Goal: Task Accomplishment & Management: Complete application form

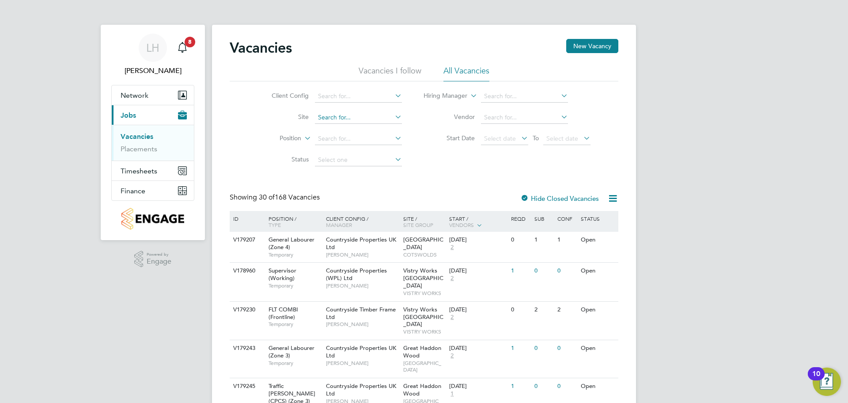
click at [339, 120] on input at bounding box center [358, 117] width 87 height 12
click at [347, 130] on li "Netherhampton / [GEOGRAPHIC_DATA] P1" at bounding box center [379, 128] width 130 height 11
type input "Netherhampton / [GEOGRAPHIC_DATA] P1"
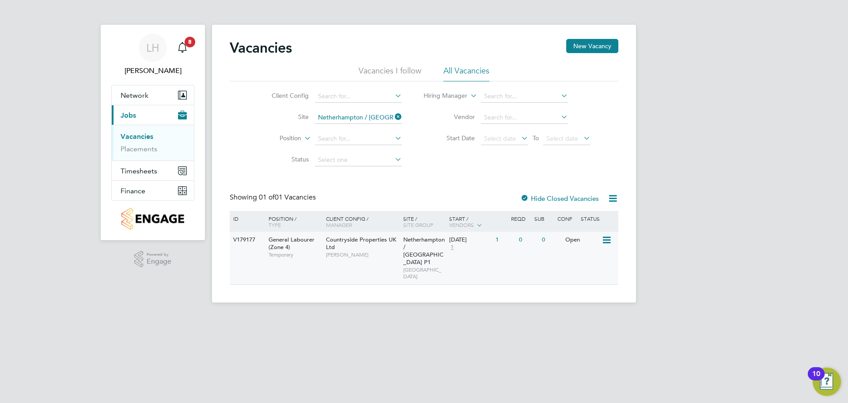
click at [494, 246] on div "[DATE] 1" at bounding box center [470, 244] width 46 height 24
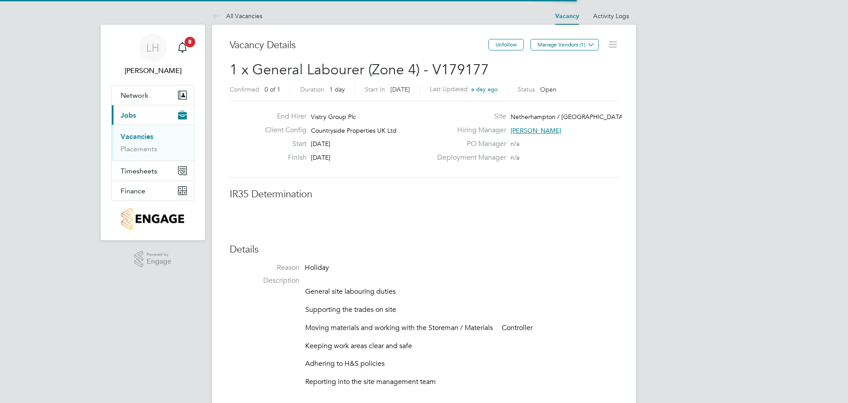
scroll to position [26, 62]
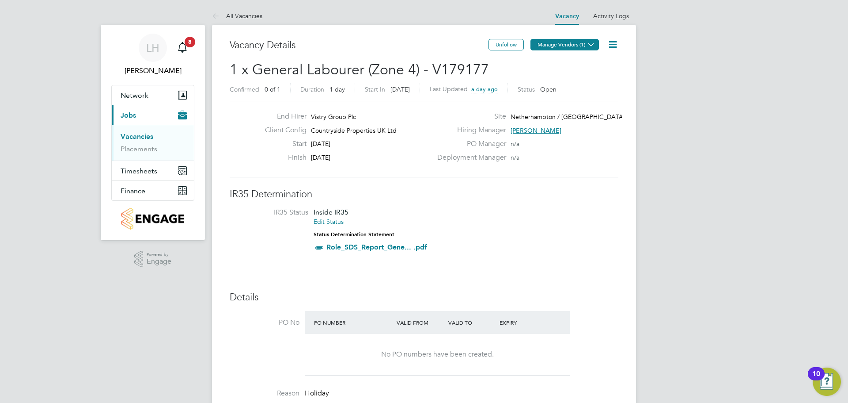
click at [589, 41] on icon at bounding box center [591, 44] width 7 height 7
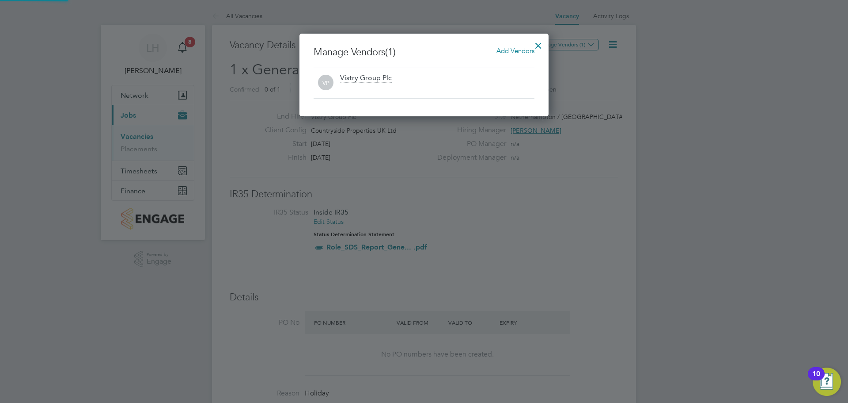
scroll to position [83, 250]
click at [515, 48] on span "Add Vendors" at bounding box center [516, 50] width 38 height 8
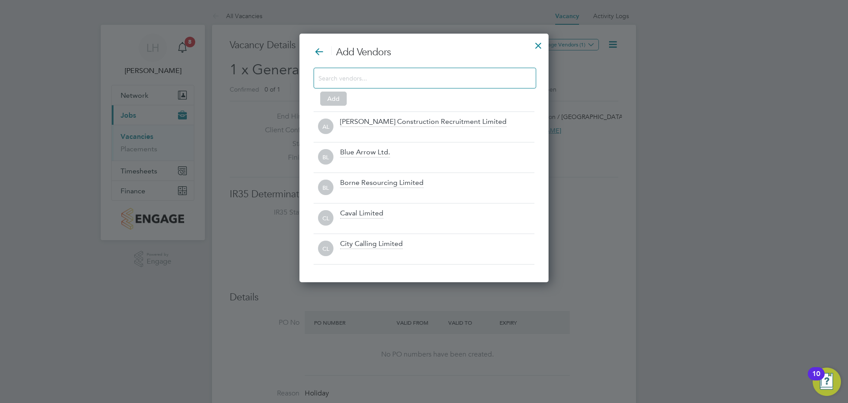
scroll to position [249, 250]
drag, startPoint x: 401, startPoint y: 88, endPoint x: 402, endPoint y: 82, distance: 6.3
click at [402, 85] on div at bounding box center [425, 78] width 223 height 21
click at [404, 79] on input at bounding box center [418, 77] width 199 height 11
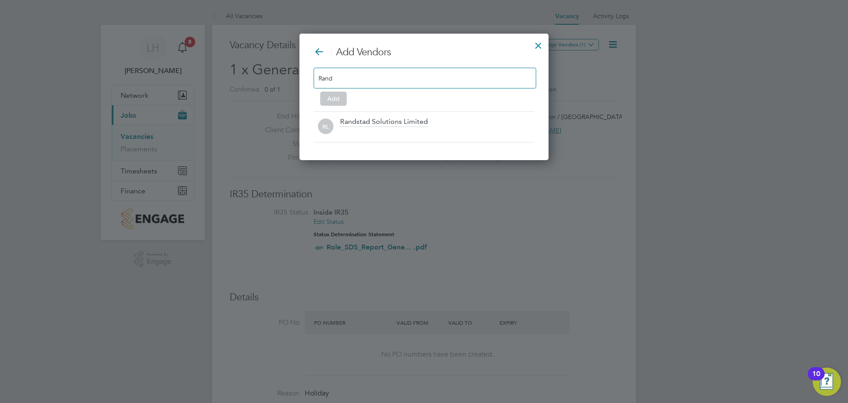
scroll to position [127, 250]
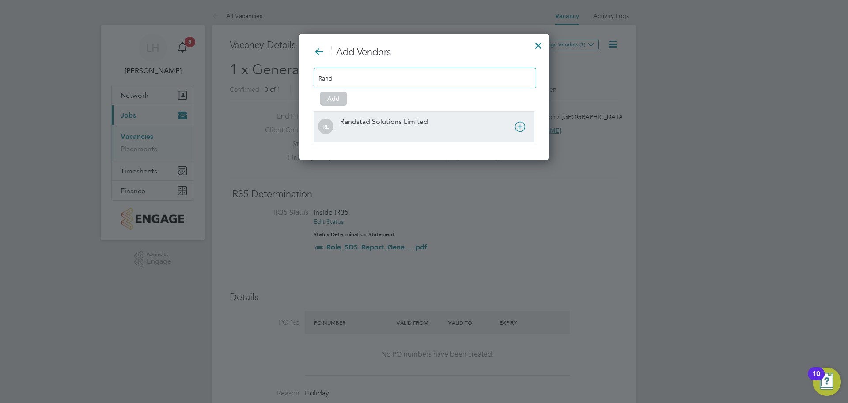
type input "Rand"
click at [346, 125] on div "Randstad Solutions Limited" at bounding box center [384, 122] width 88 height 10
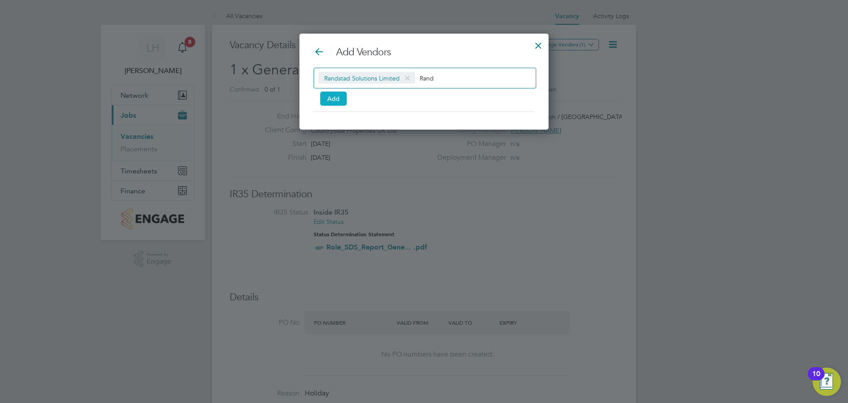
click at [331, 94] on button "Add" at bounding box center [333, 98] width 27 height 14
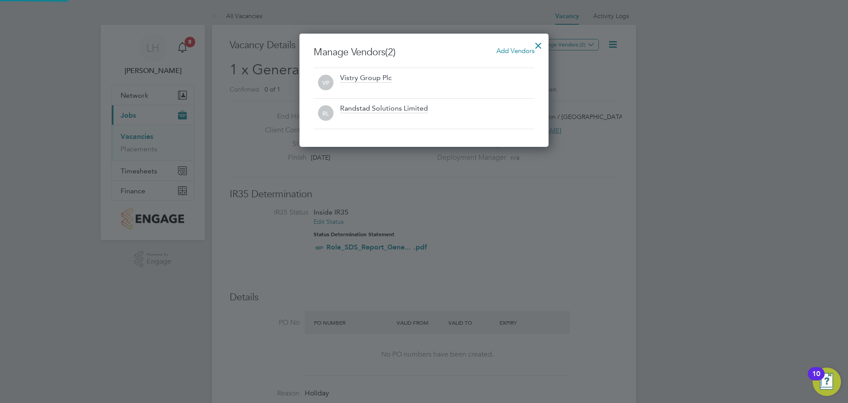
scroll to position [113, 250]
click at [539, 47] on div at bounding box center [539, 43] width 16 height 16
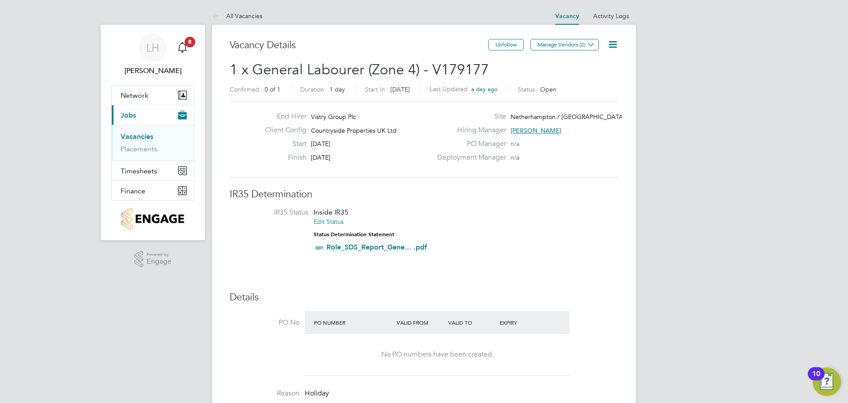
click at [590, 173] on div "End Hirer Vistry Group Plc Client Config Countryside Properties UK Ltd Start 25…" at bounding box center [424, 139] width 389 height 76
click at [523, 222] on li "IR35 Status Inside IR35 Edit Status Status Determination Statement Role_SDS_Rep…" at bounding box center [424, 232] width 371 height 48
click at [608, 46] on icon at bounding box center [613, 44] width 11 height 11
click at [589, 67] on li "Edit Vacancy e" at bounding box center [591, 65] width 51 height 12
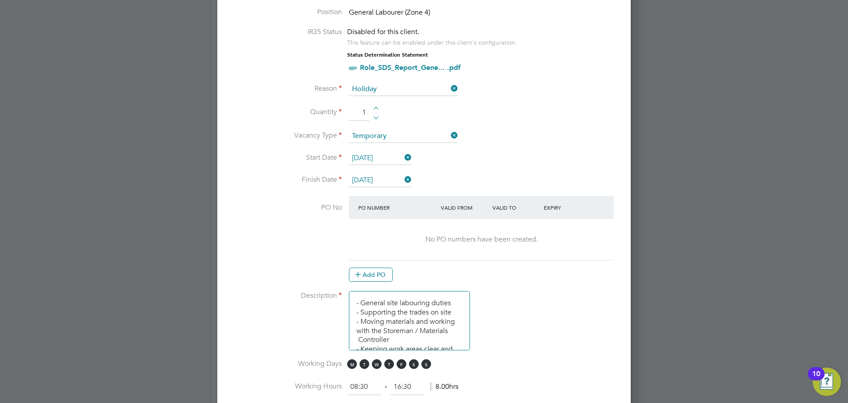
scroll to position [353, 0]
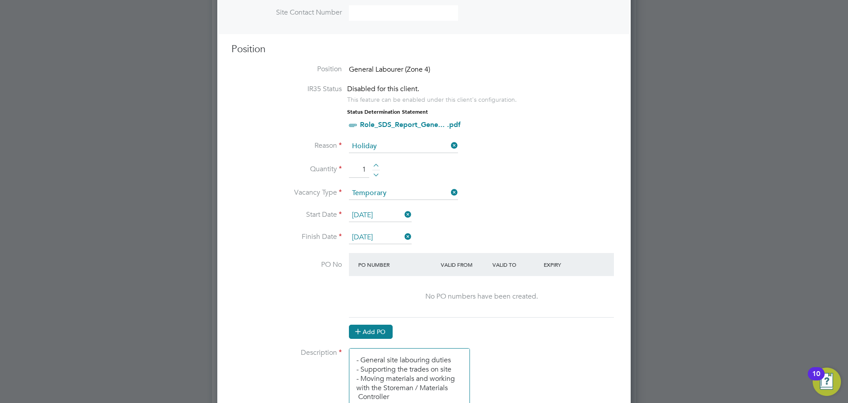
click at [371, 330] on button "Add PO" at bounding box center [371, 331] width 44 height 14
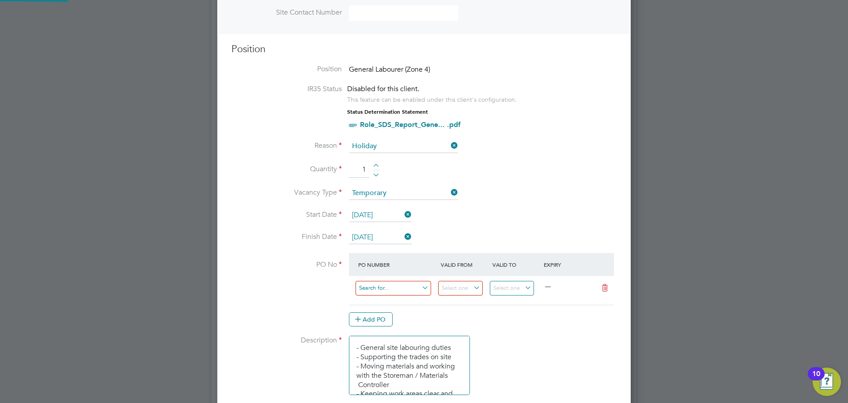
click at [394, 284] on input at bounding box center [394, 288] width 76 height 15
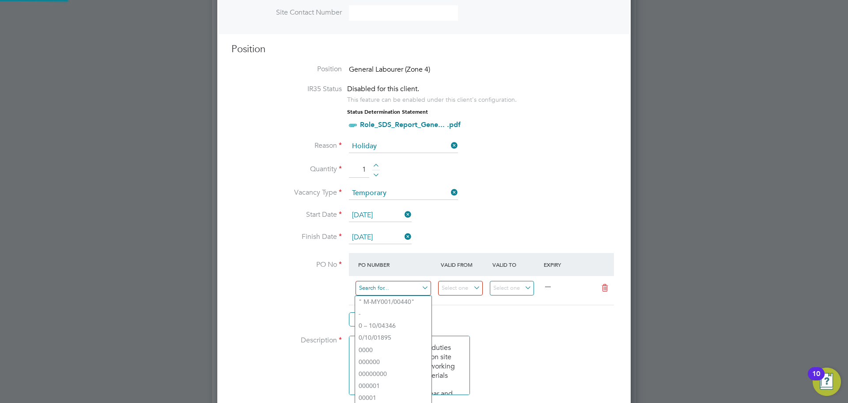
paste input "M-B1040/00405"
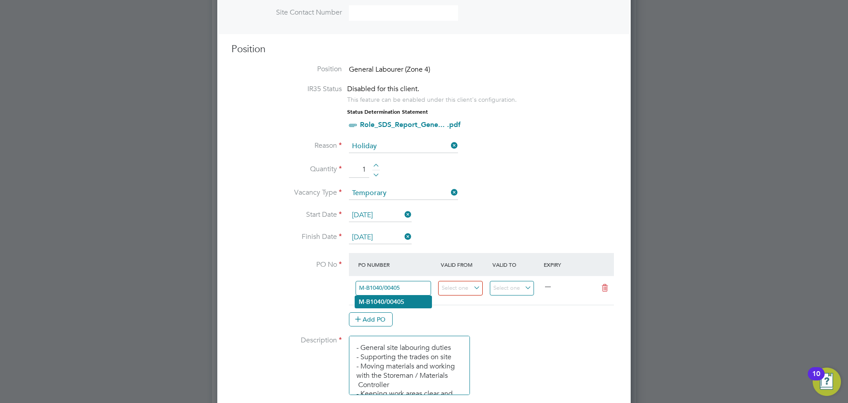
type input "M-B1040/00405"
click at [403, 300] on b "M-B1040/00405" at bounding box center [382, 302] width 46 height 8
type input "01 Jul 2025"
type input "20 Nov 2025"
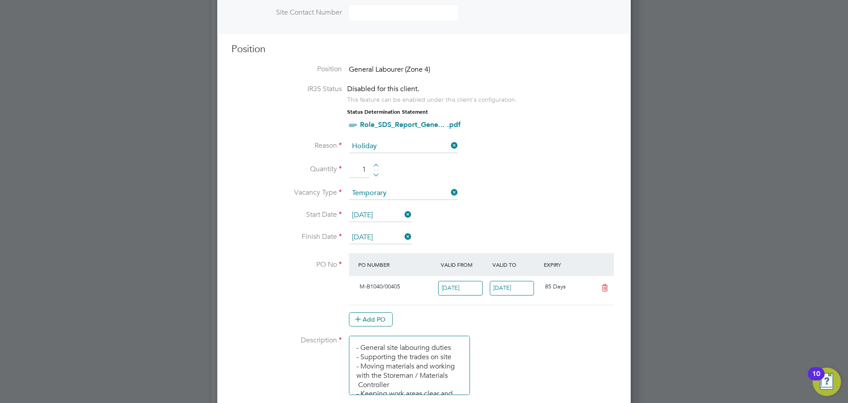
click at [463, 290] on input "01 Jul 2025" at bounding box center [460, 288] width 45 height 15
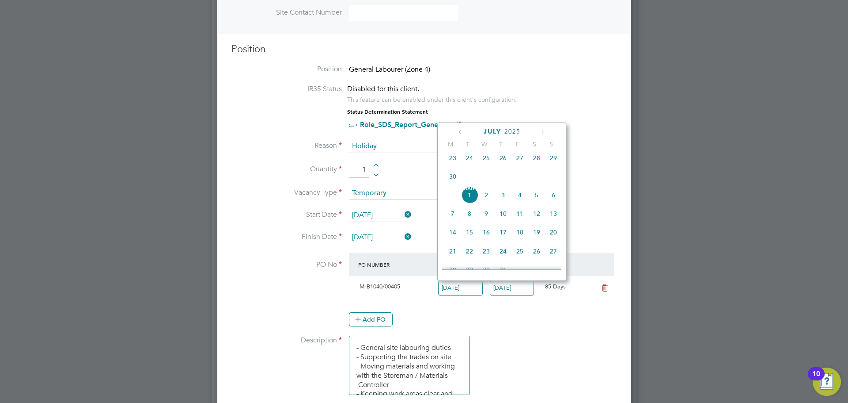
click at [495, 314] on div "Add PO" at bounding box center [481, 319] width 265 height 14
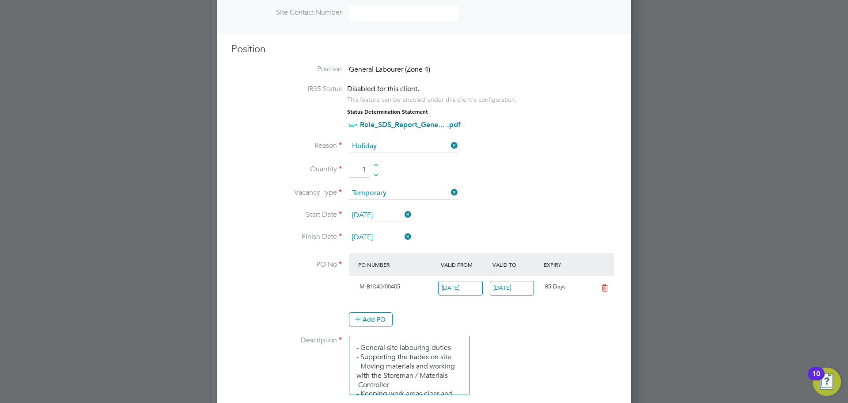
click at [460, 287] on input "01 Jul 2025" at bounding box center [460, 288] width 45 height 15
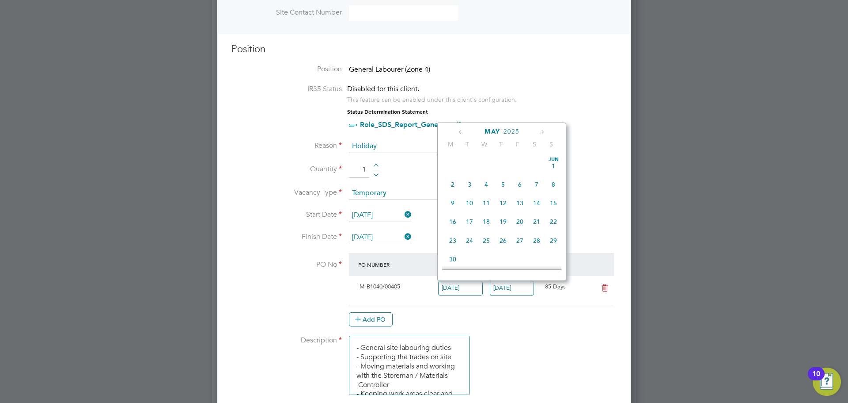
scroll to position [91, 0]
click at [482, 212] on span "14" at bounding box center [486, 203] width 17 height 17
type input "14 May 2025"
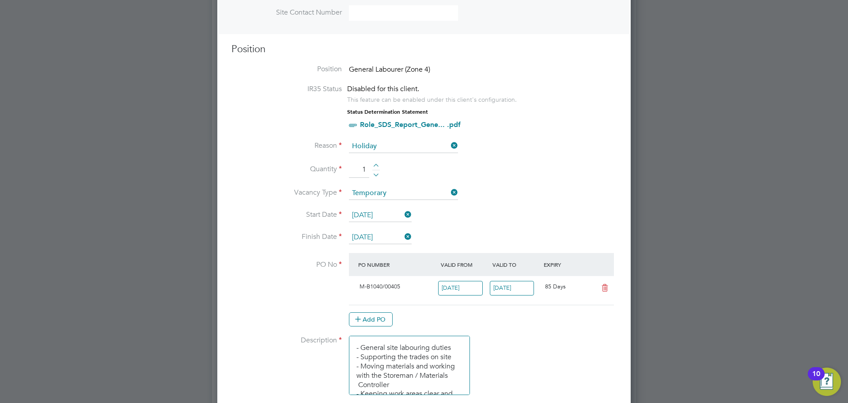
click at [519, 285] on input "20 Nov 2025" at bounding box center [512, 288] width 45 height 15
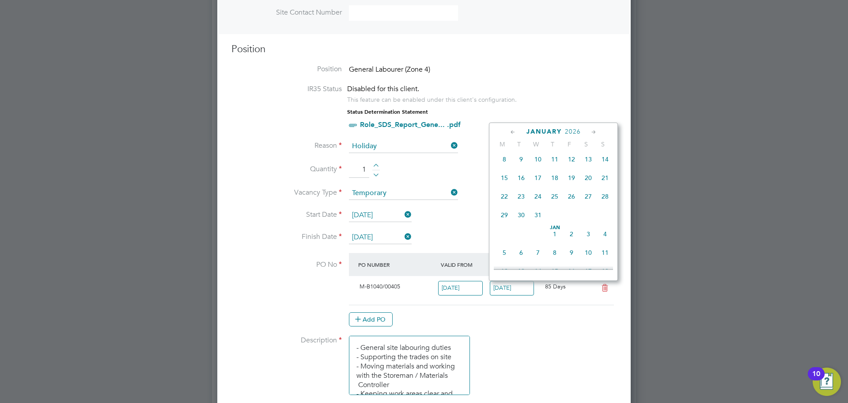
scroll to position [438, 0]
click at [580, 256] on span "23" at bounding box center [571, 247] width 17 height 17
type input "23 Jan 2026"
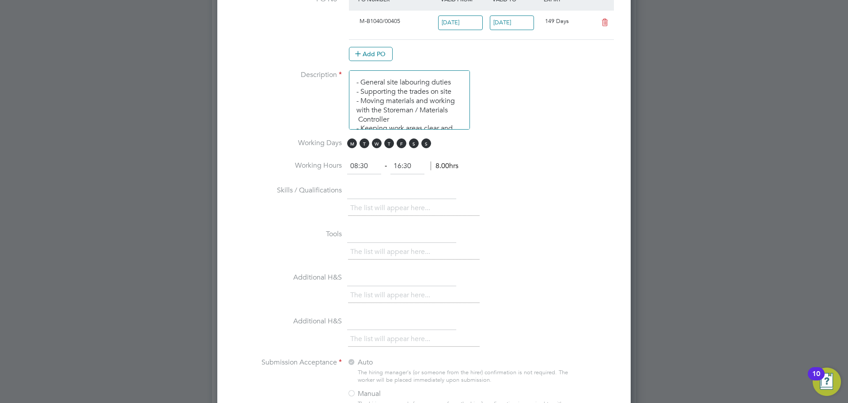
scroll to position [870, 0]
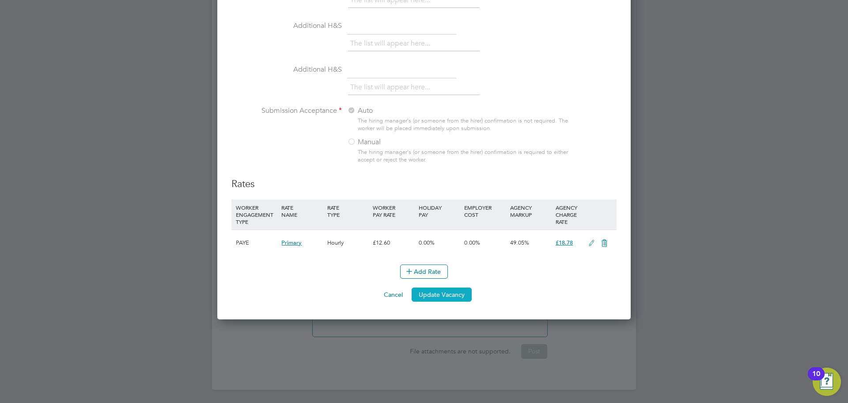
click at [452, 294] on button "Update Vacancy" at bounding box center [442, 294] width 60 height 14
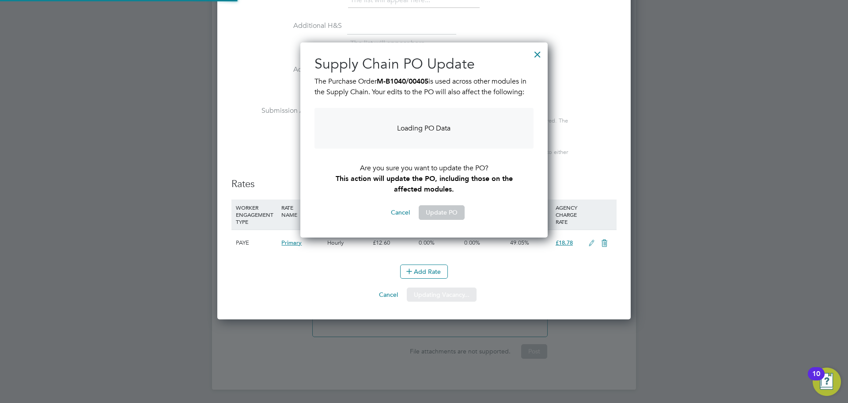
scroll to position [211, 248]
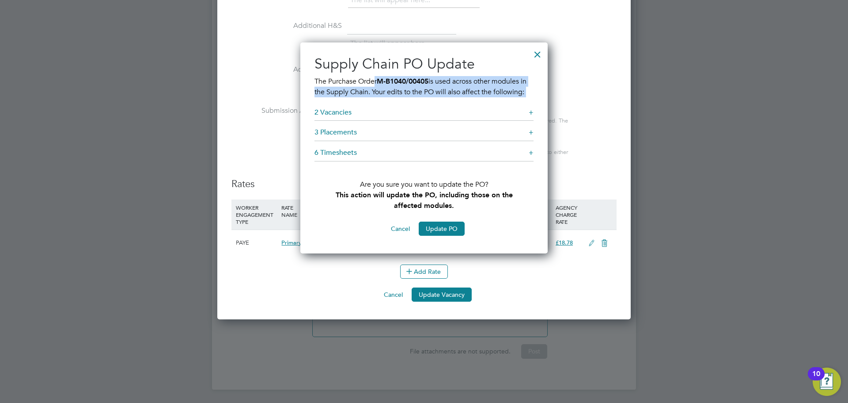
drag, startPoint x: 375, startPoint y: 81, endPoint x: 468, endPoint y: 105, distance: 96.2
click at [468, 105] on div "Supply Chain PO Update The Purchase Order M-B1040/00405 is used across other mo…" at bounding box center [424, 145] width 219 height 181
click at [399, 233] on button "Cancel" at bounding box center [400, 228] width 33 height 14
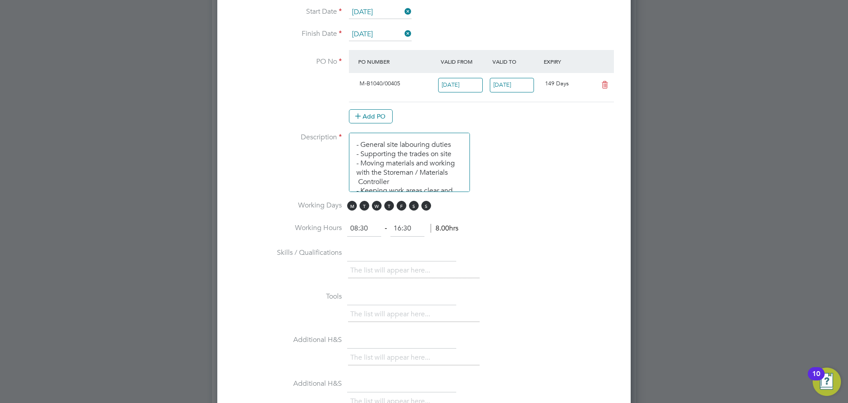
scroll to position [472, 0]
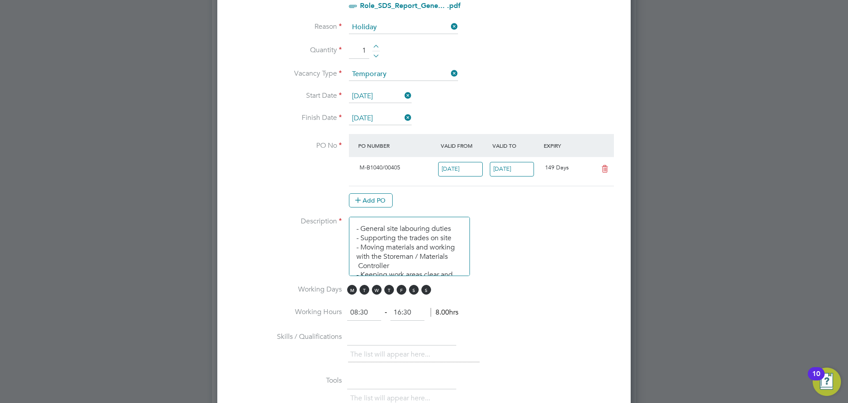
click at [603, 170] on icon at bounding box center [605, 168] width 11 height 7
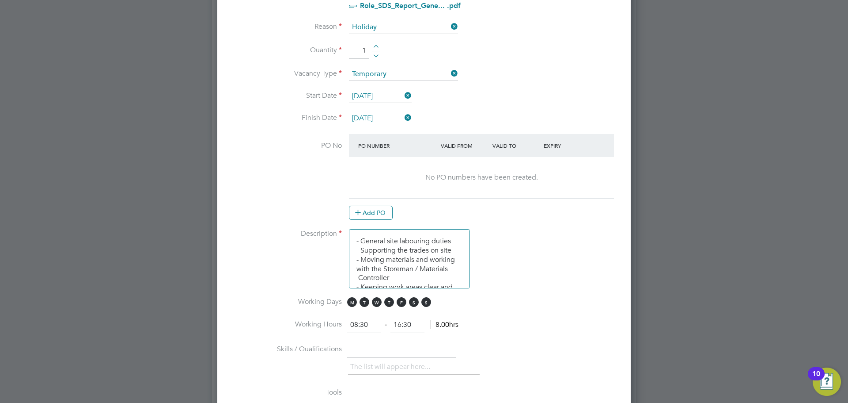
scroll to position [1168, 414]
click at [385, 214] on button "Add PO" at bounding box center [371, 212] width 44 height 14
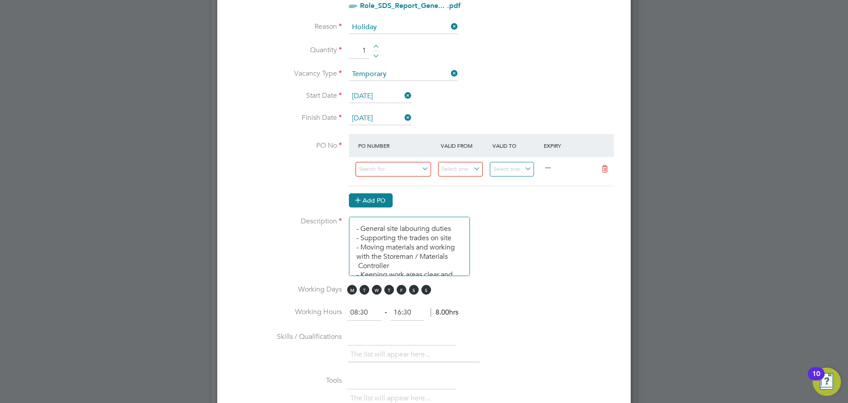
scroll to position [1156, 414]
click at [380, 175] on input at bounding box center [394, 169] width 76 height 15
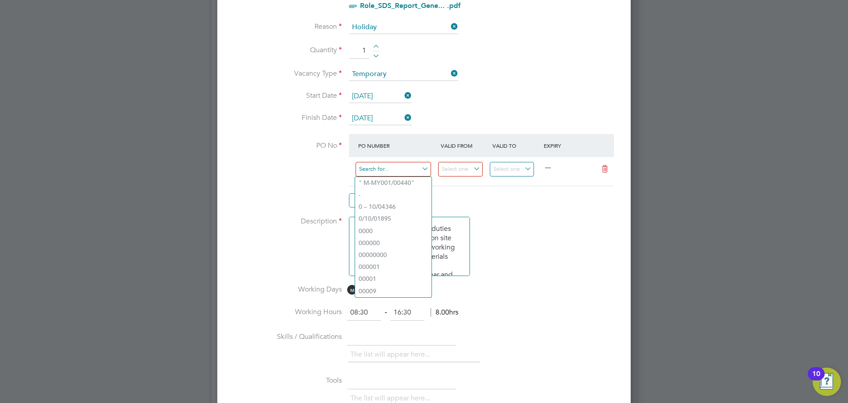
paste input "M-B1040/00405"
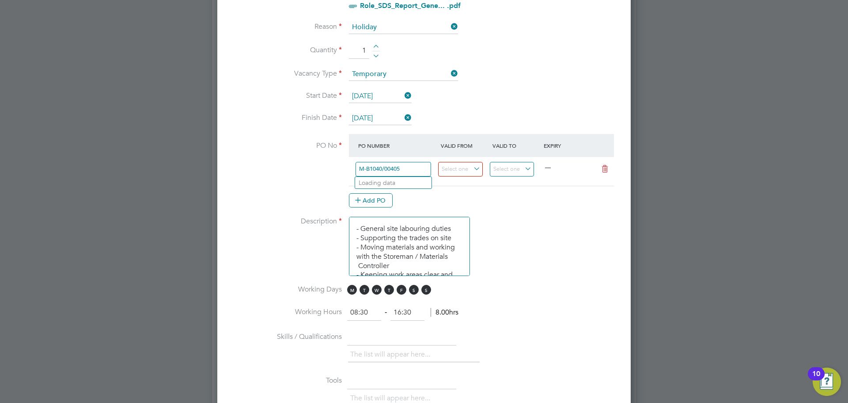
type input "M-B1040/00405"
drag, startPoint x: 539, startPoint y: 249, endPoint x: 531, endPoint y: 251, distance: 8.5
click at [540, 249] on li "Description - General site labouring duties - Supporting the trades on site - M…" at bounding box center [424, 251] width 385 height 68
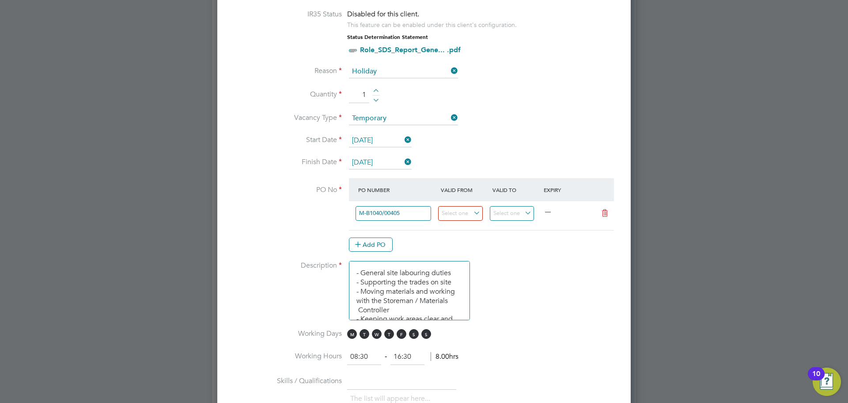
click at [506, 243] on div "Add PO" at bounding box center [481, 244] width 265 height 14
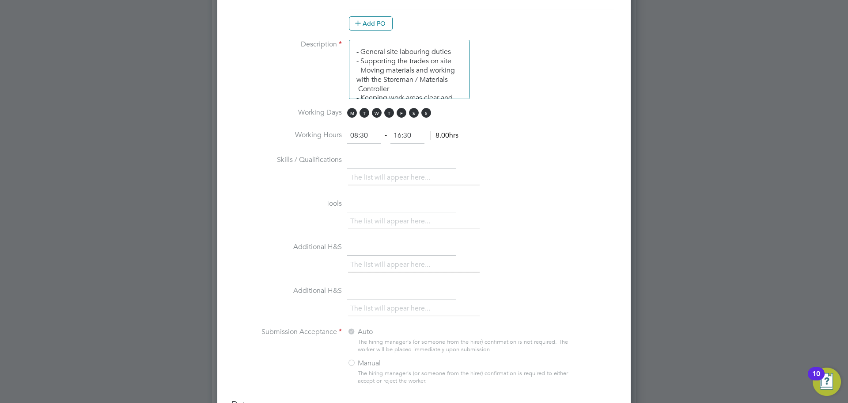
click at [513, 262] on div "The list will appear here..." at bounding box center [482, 266] width 269 height 18
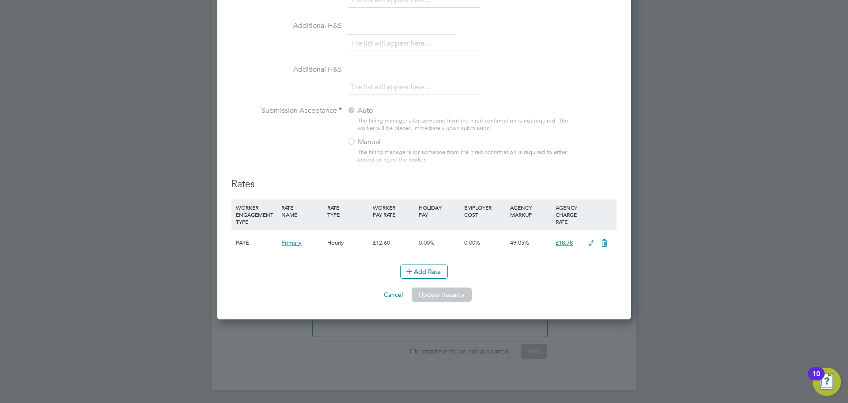
click at [439, 294] on button "Update Vacancy" at bounding box center [442, 294] width 60 height 14
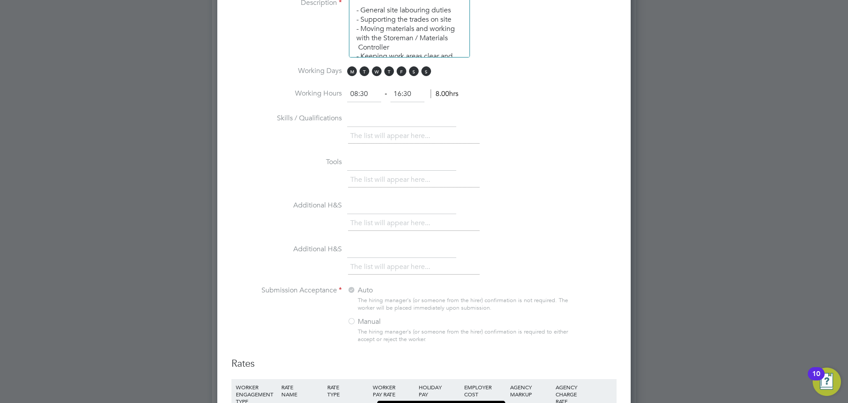
scroll to position [561, 0]
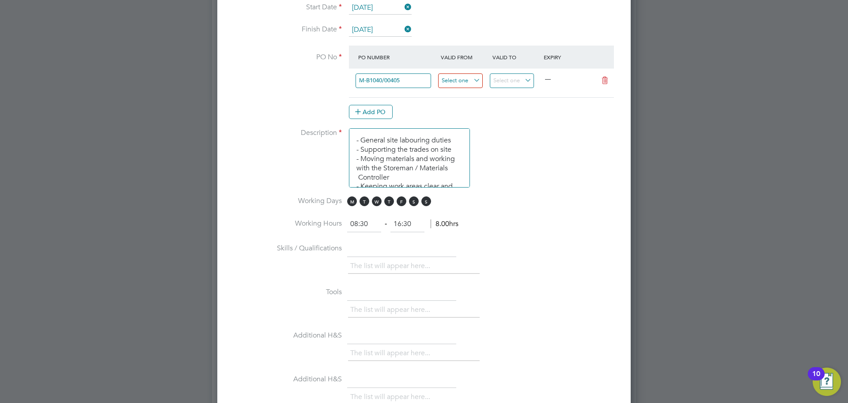
click at [463, 80] on input at bounding box center [460, 80] width 45 height 15
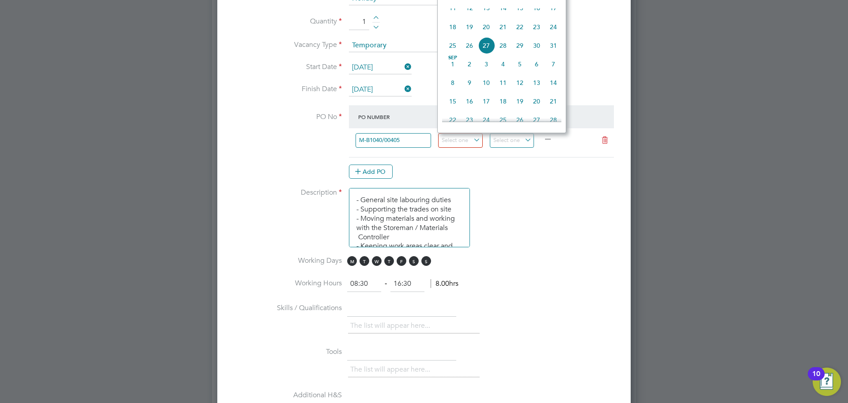
scroll to position [428, 0]
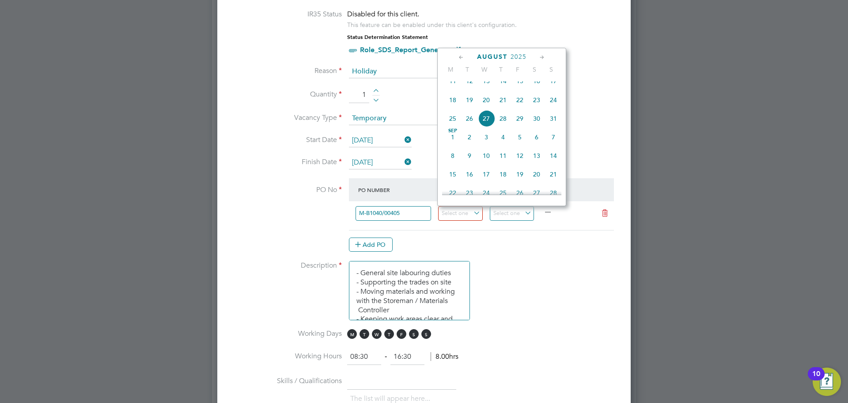
click at [527, 234] on at-purchase-order-table "PO Number Valid From Valid To Expiry M-B1040/00405 — Add PO" at bounding box center [481, 214] width 265 height 73
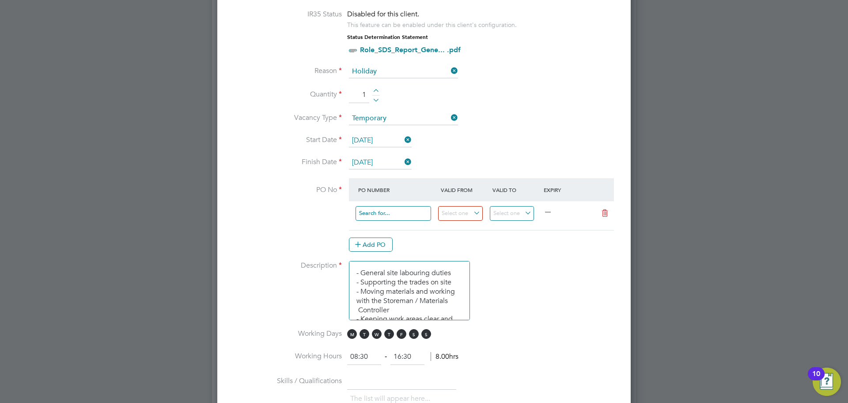
click at [407, 213] on input at bounding box center [394, 213] width 76 height 15
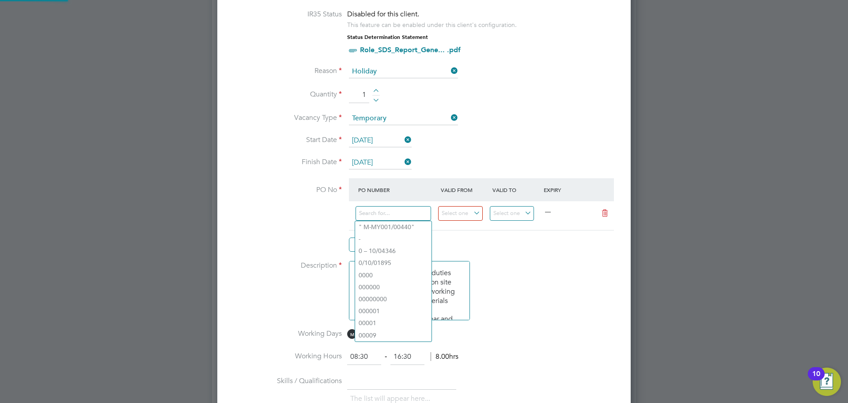
click at [618, 211] on div "Edit Vacancy Mandatory Fields Client Config Countryside Properties UK Ltd Site …" at bounding box center [424, 182] width 414 height 1155
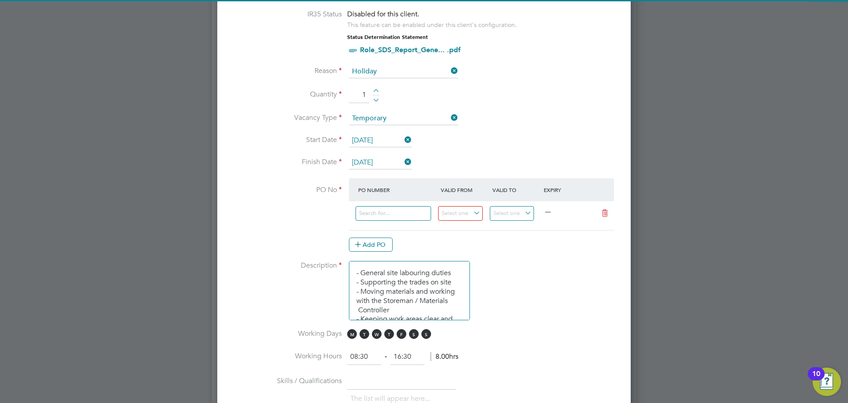
click at [604, 213] on icon at bounding box center [605, 212] width 11 height 7
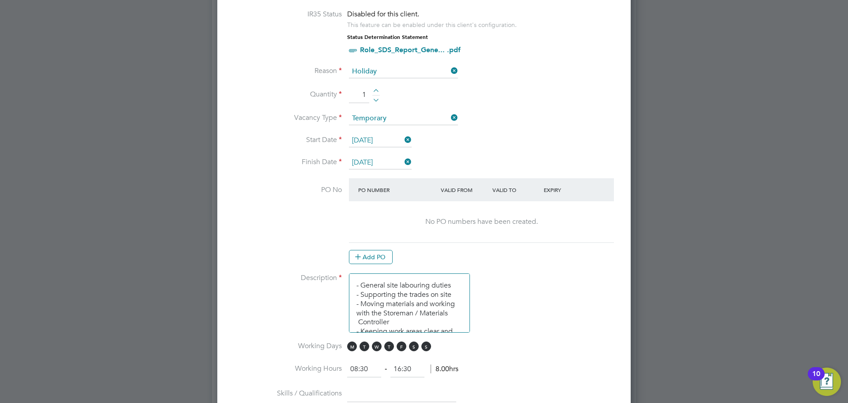
click at [570, 242] on div "No PO numbers have been created." at bounding box center [481, 221] width 247 height 41
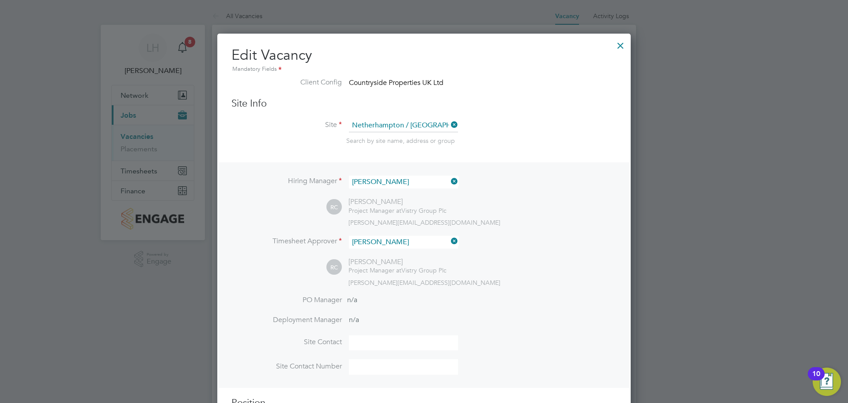
click at [616, 46] on div at bounding box center [621, 43] width 16 height 16
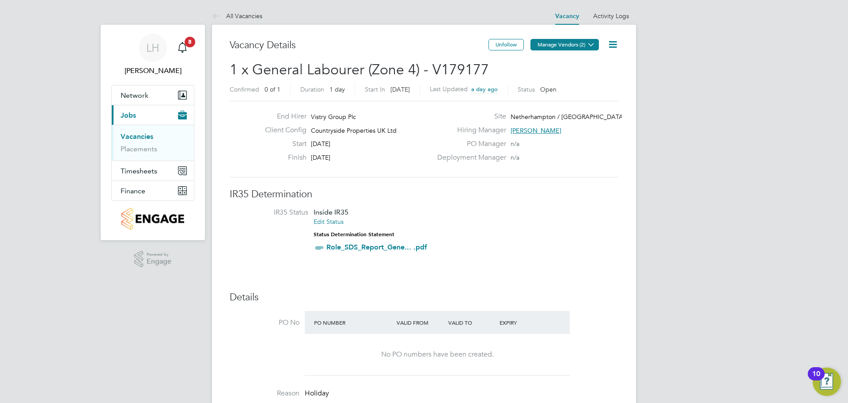
click at [578, 47] on button "Manage Vendors (2)" at bounding box center [565, 44] width 68 height 11
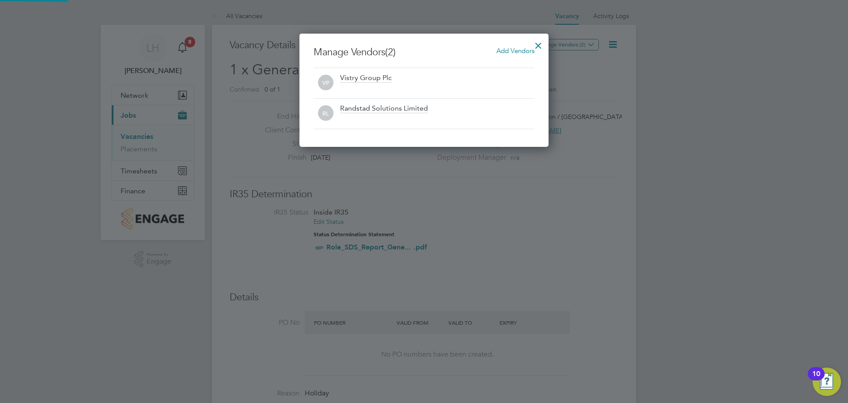
click at [616, 40] on div at bounding box center [424, 201] width 848 height 403
click at [538, 44] on div at bounding box center [539, 43] width 16 height 16
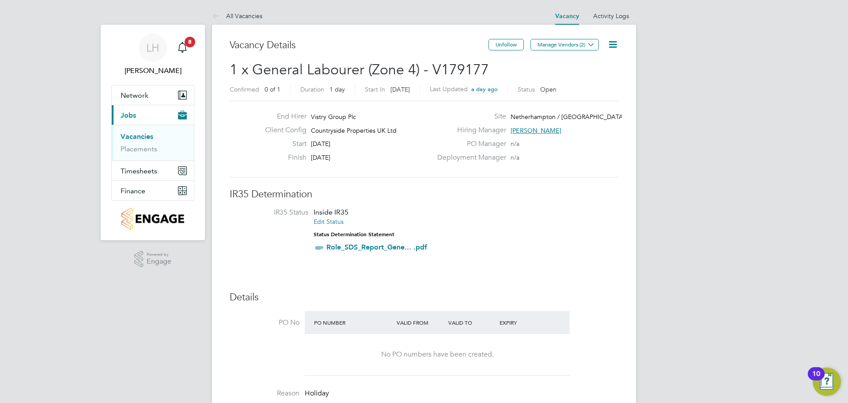
click at [612, 41] on icon at bounding box center [613, 44] width 11 height 11
click at [584, 65] on li "Edit Vacancy e" at bounding box center [591, 65] width 51 height 12
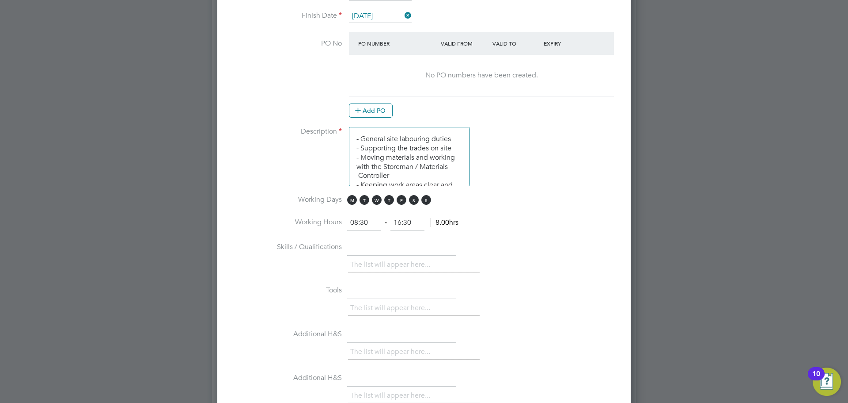
click at [381, 114] on button "Add PO" at bounding box center [371, 110] width 44 height 14
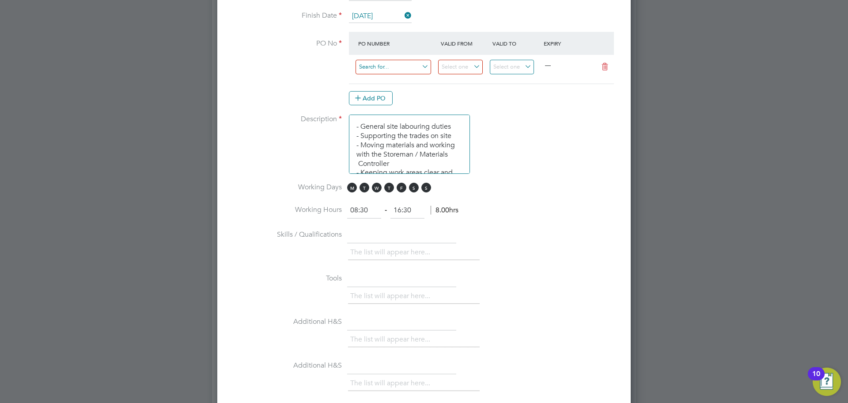
click at [394, 68] on input at bounding box center [394, 67] width 76 height 15
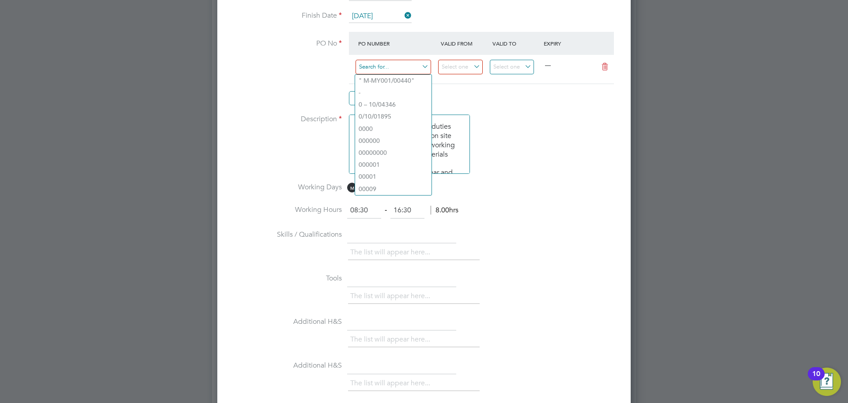
paste input "M-B1040/00405"
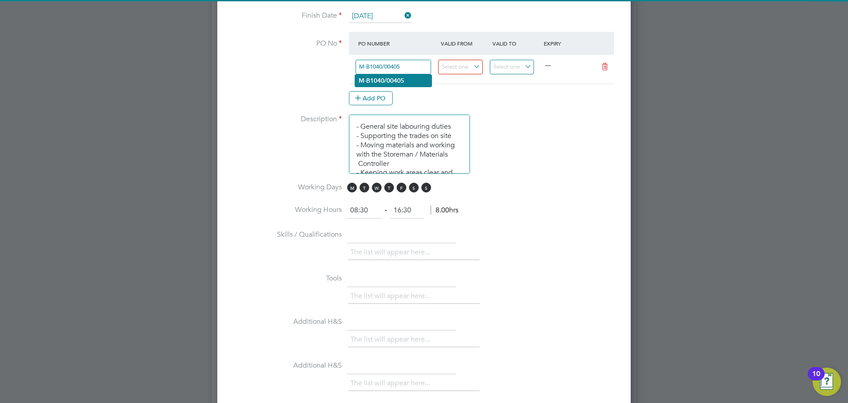
type input "M-B1040/00405"
click at [398, 78] on b "M-B1040/00405" at bounding box center [382, 81] width 46 height 8
type input "01 Jul 2025"
type input "20 Nov 2025"
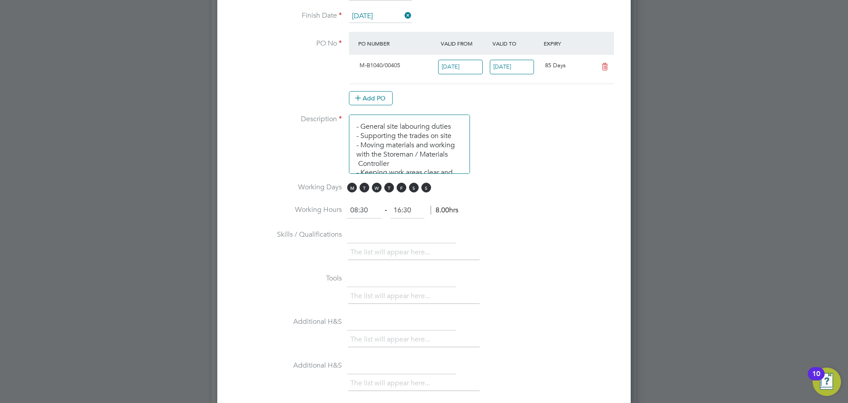
click at [526, 117] on li "Description - General site labouring duties - Supporting the trades on site - M…" at bounding box center [424, 148] width 385 height 68
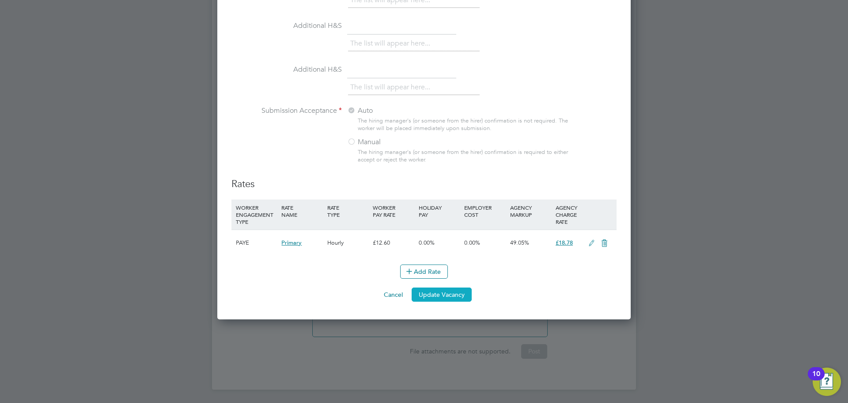
click at [456, 297] on button "Update Vacancy" at bounding box center [442, 294] width 60 height 14
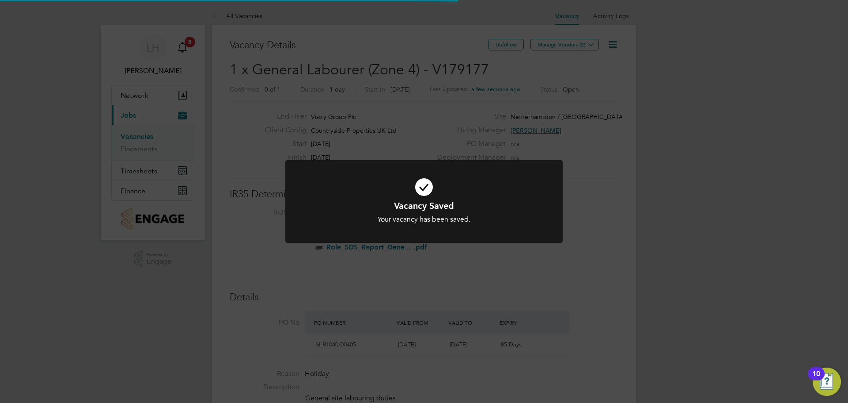
click at [586, 205] on div "Vacancy Saved Your vacancy has been saved. Cancel Okay" at bounding box center [424, 201] width 848 height 403
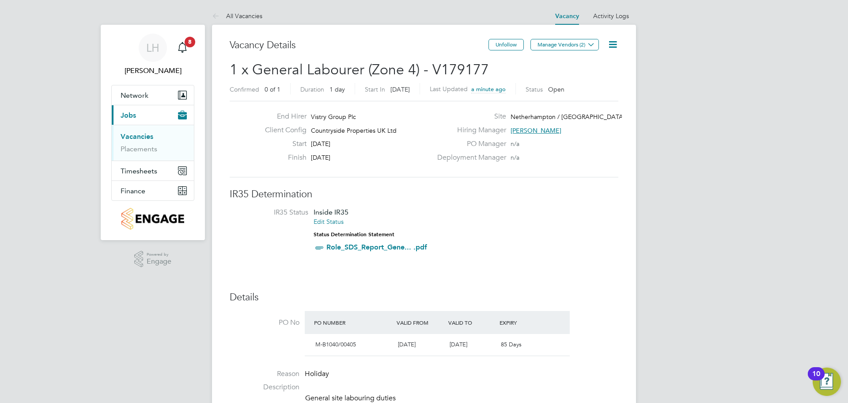
click at [533, 217] on li "IR35 Status Inside IR35 Edit Status Status Determination Statement Role_SDS_Rep…" at bounding box center [424, 232] width 371 height 48
click at [555, 200] on h3 "IR35 Determination" at bounding box center [424, 194] width 389 height 13
drag, startPoint x: 139, startPoint y: 137, endPoint x: 144, endPoint y: 137, distance: 5.3
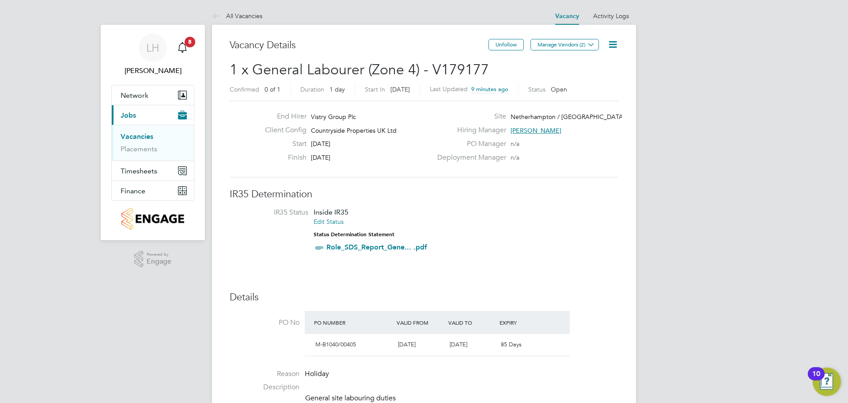
click at [139, 137] on link "Vacancies" at bounding box center [137, 136] width 33 height 8
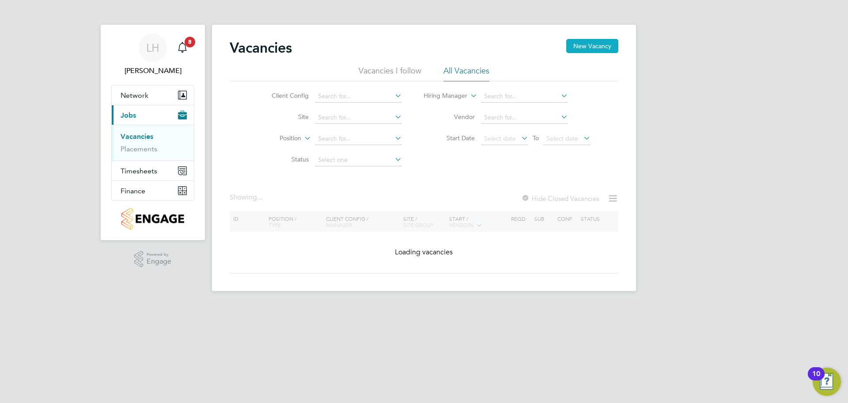
click at [596, 49] on button "New Vacancy" at bounding box center [592, 46] width 52 height 14
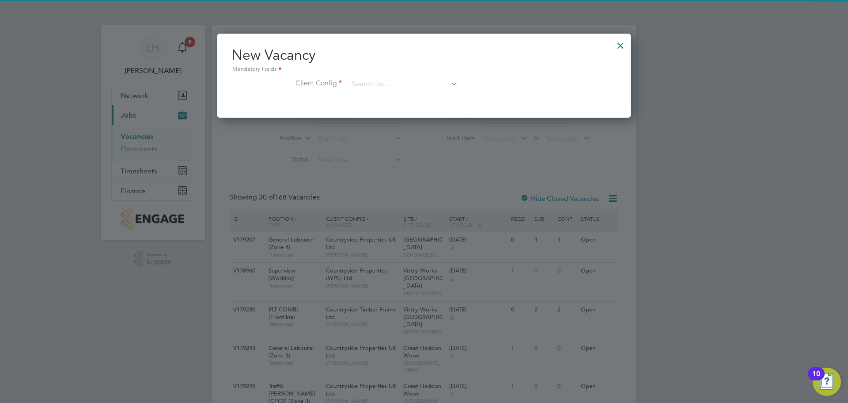
scroll to position [84, 414]
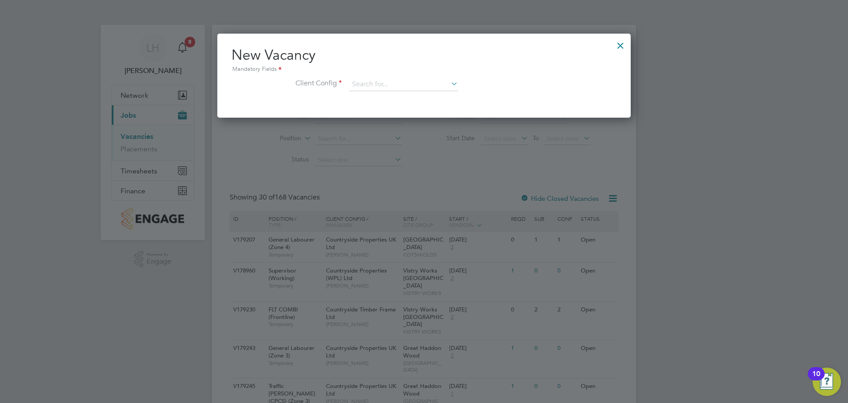
click at [376, 76] on div "New Vacancy Mandatory Fields Client Config" at bounding box center [424, 73] width 385 height 54
click at [377, 81] on input at bounding box center [403, 84] width 109 height 13
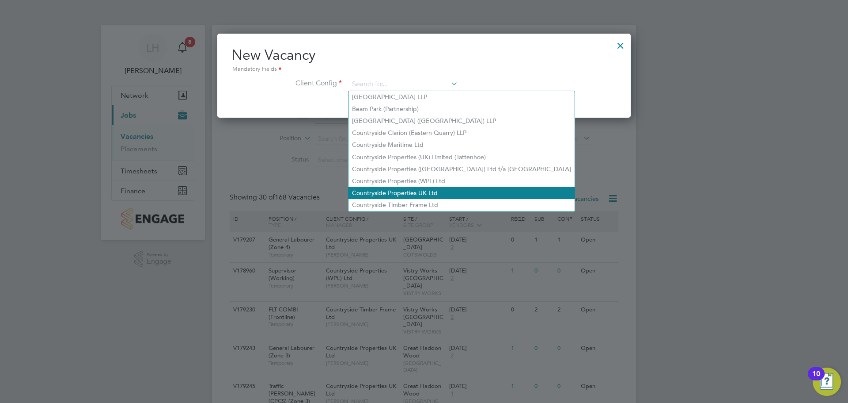
click at [454, 188] on li "Countryside Properties UK Ltd" at bounding box center [462, 193] width 226 height 12
type input "Countryside Properties UK Ltd"
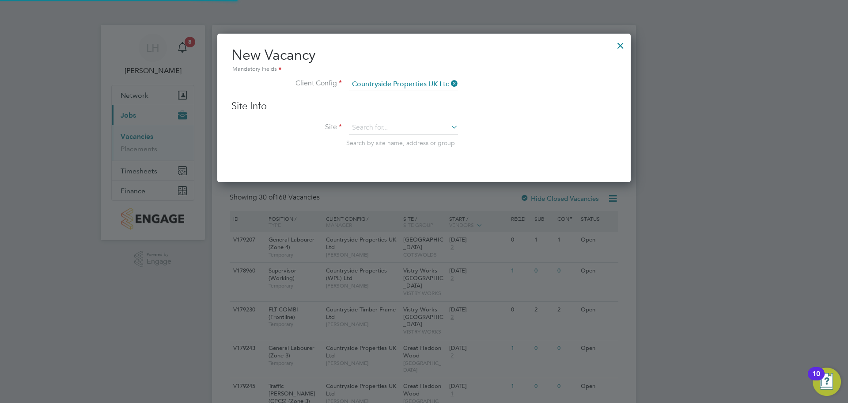
scroll to position [149, 414]
click at [396, 127] on input at bounding box center [403, 127] width 109 height 13
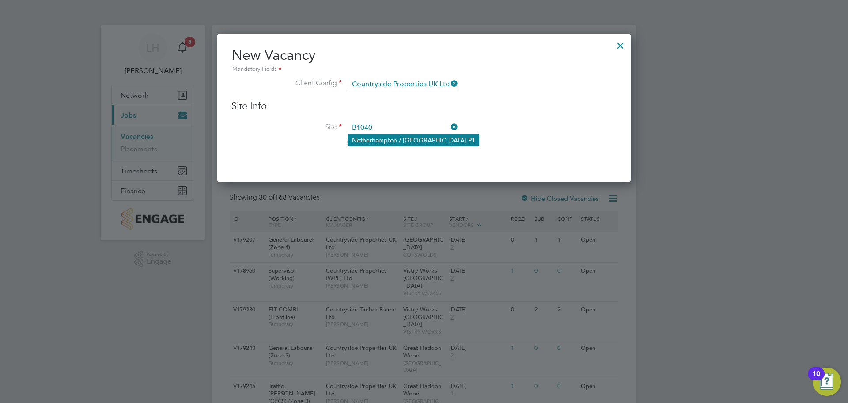
click at [396, 137] on li "Netherhampton / [GEOGRAPHIC_DATA] P1" at bounding box center [414, 139] width 130 height 11
type input "Netherhampton / [GEOGRAPHIC_DATA] P1"
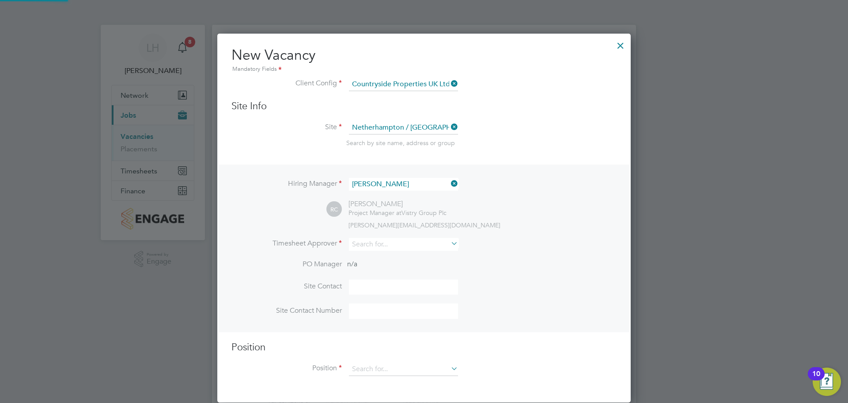
scroll to position [369, 414]
click at [486, 137] on li "Site Netherhampton / Wilton Gate P1 Search by site name, address or group" at bounding box center [424, 142] width 385 height 43
click at [403, 243] on input at bounding box center [403, 244] width 109 height 13
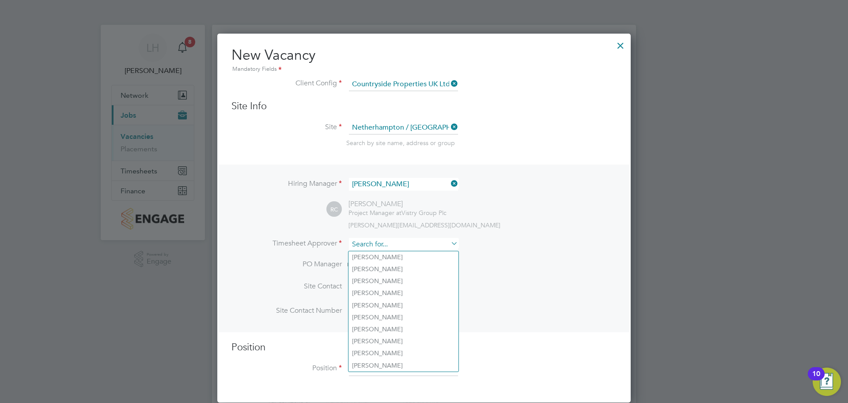
click at [394, 243] on input at bounding box center [403, 244] width 109 height 13
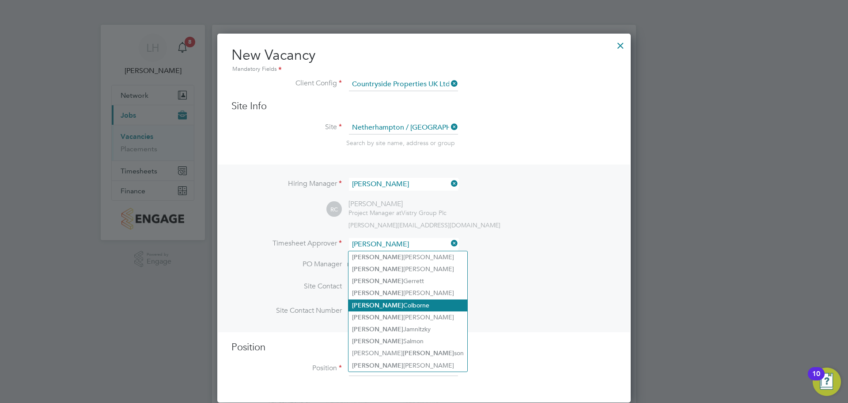
click at [412, 305] on li "Richard Colborne" at bounding box center [408, 305] width 119 height 12
type input "[PERSON_NAME]"
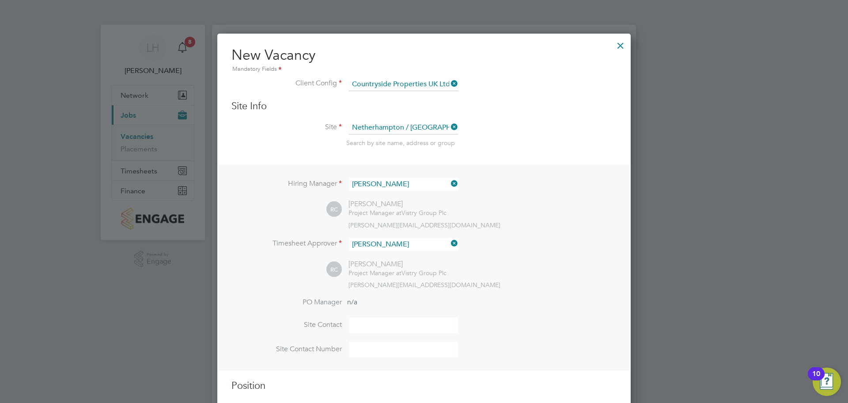
click at [522, 276] on div "RC Richard Colborne Project Manager at Vistry Group Plc richard.colborne@vistry…" at bounding box center [472, 273] width 290 height 29
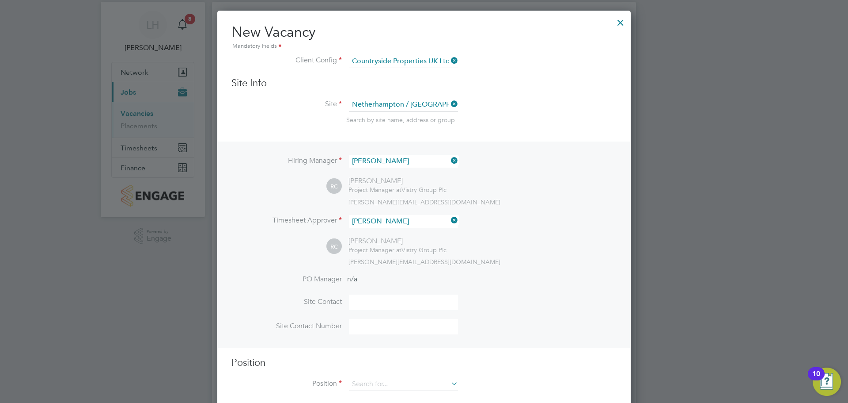
scroll to position [44, 0]
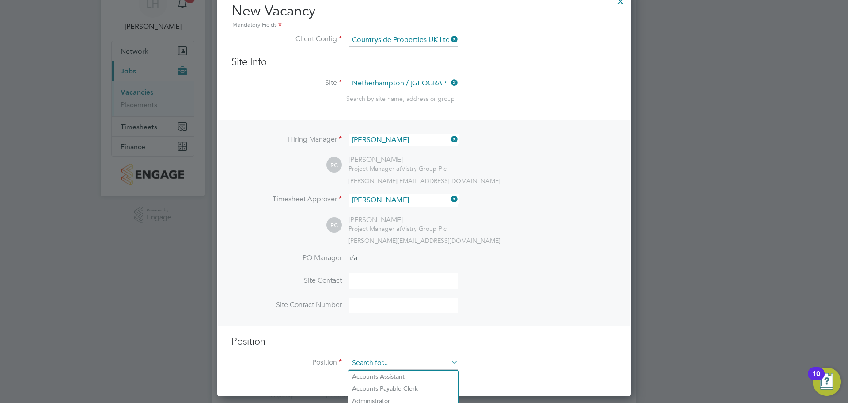
click at [388, 357] on input at bounding box center [403, 362] width 109 height 13
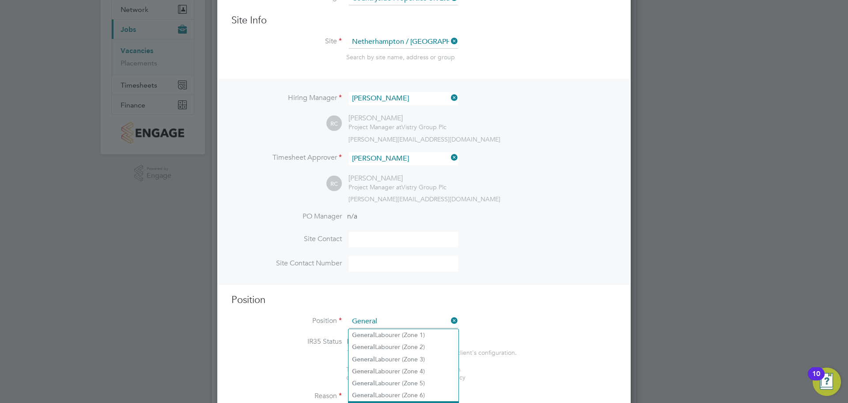
scroll to position [133, 0]
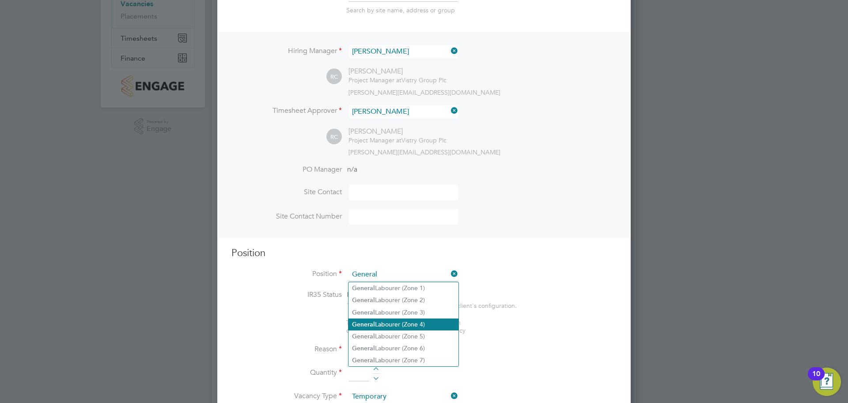
click at [425, 326] on li "General Labourer (Zone 4)" at bounding box center [404, 324] width 110 height 12
type input "General Labourer (Zone 4)"
type textarea "- General site labouring duties - Supporting the trades on site - Moving materi…"
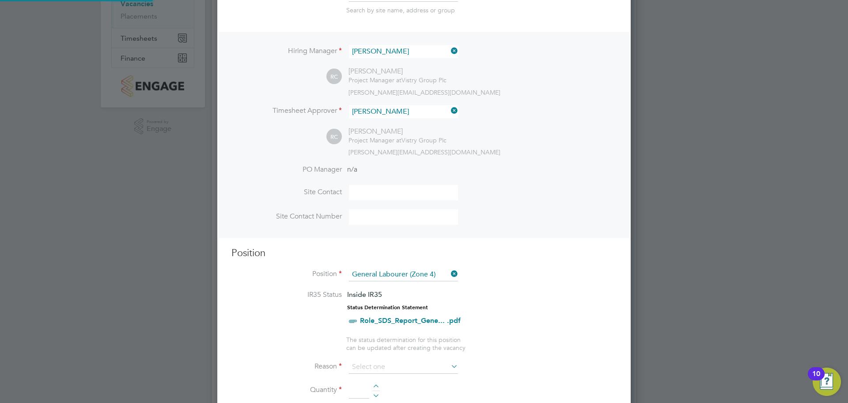
click at [558, 289] on li "Position General Labourer (Zone 4)" at bounding box center [424, 279] width 385 height 22
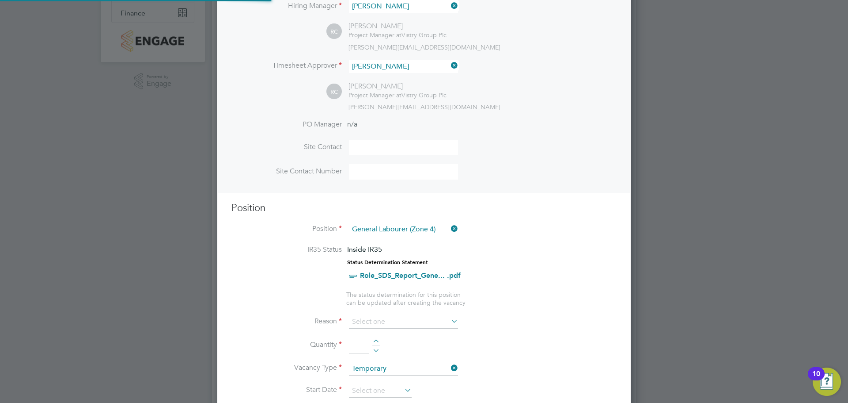
scroll to position [221, 0]
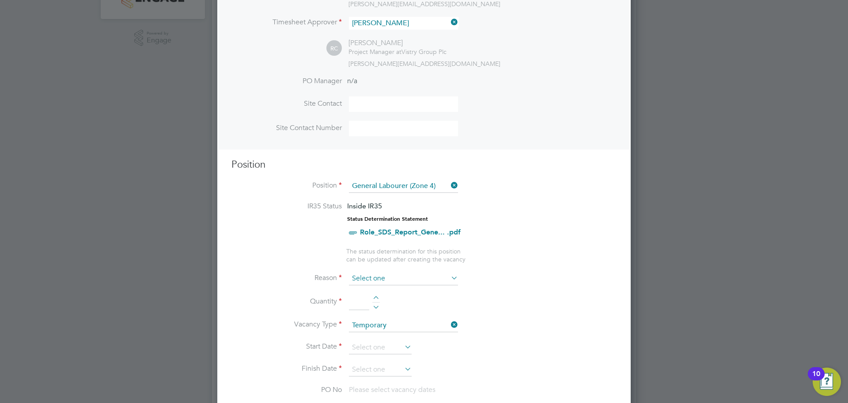
click at [439, 276] on input at bounding box center [403, 278] width 109 height 13
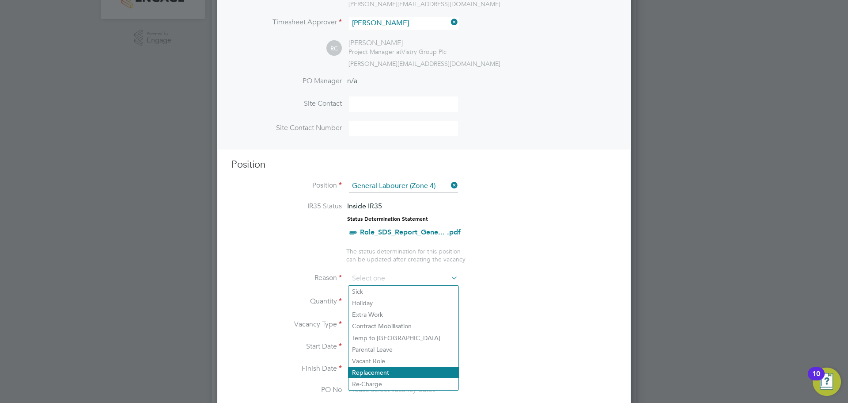
click at [394, 371] on li "Replacement" at bounding box center [404, 371] width 110 height 11
type input "Replacement"
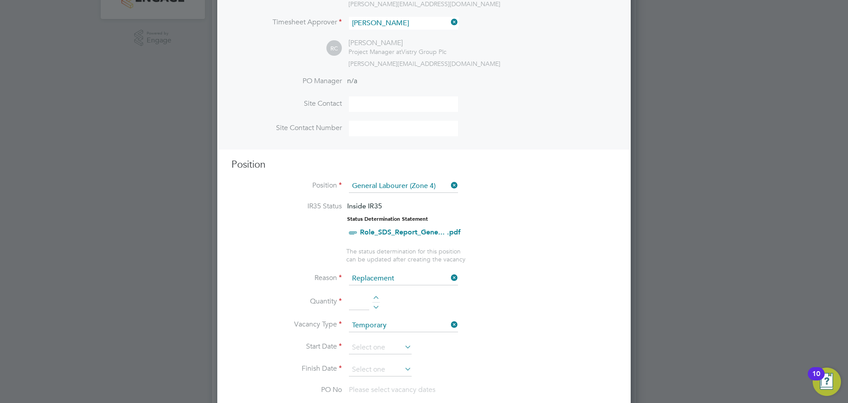
drag, startPoint x: 524, startPoint y: 311, endPoint x: 504, endPoint y: 311, distance: 19.4
click at [524, 311] on li "Quantity" at bounding box center [424, 306] width 385 height 25
click at [376, 298] on div at bounding box center [376, 299] width 8 height 6
type input "1"
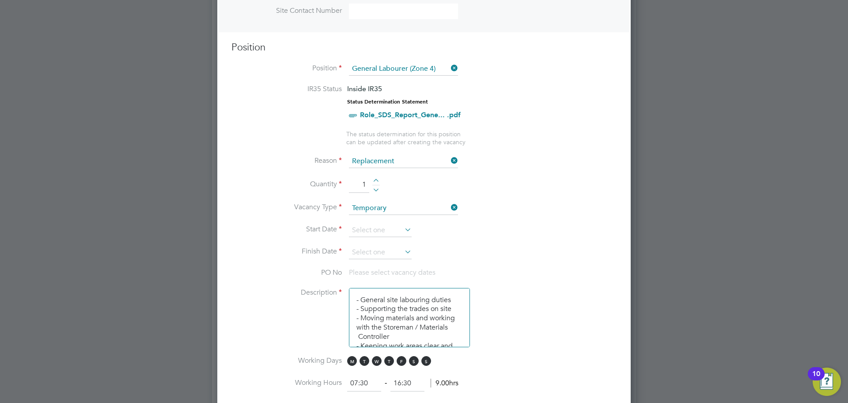
scroll to position [353, 0]
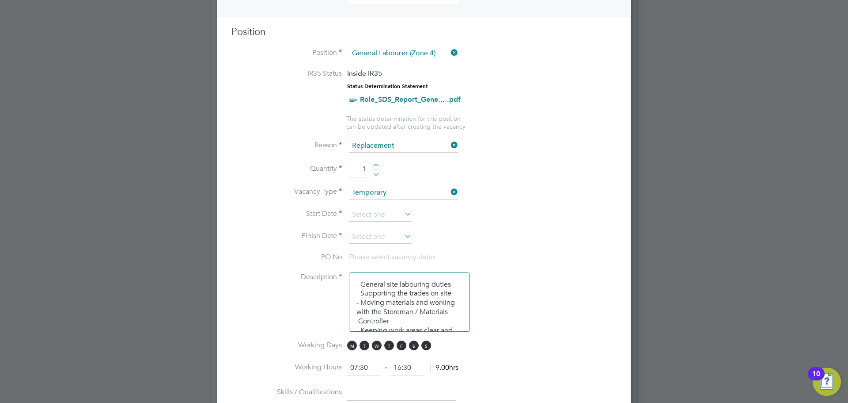
click at [403, 217] on icon at bounding box center [403, 214] width 0 height 12
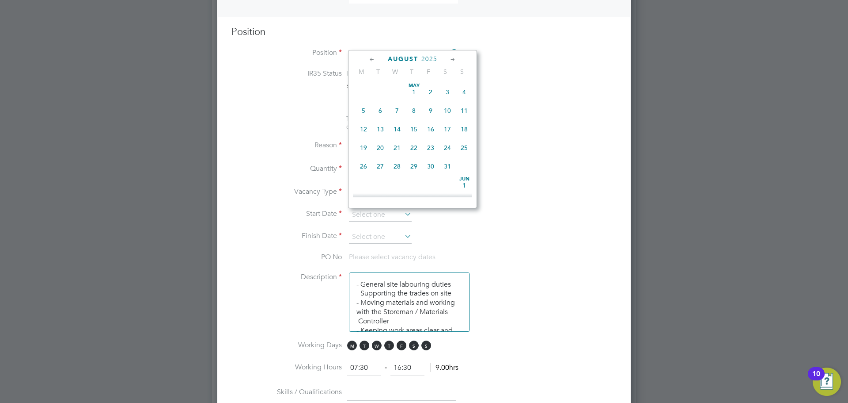
scroll to position [344, 0]
click at [380, 129] on span "26" at bounding box center [380, 120] width 17 height 17
type input "26 Aug 2025"
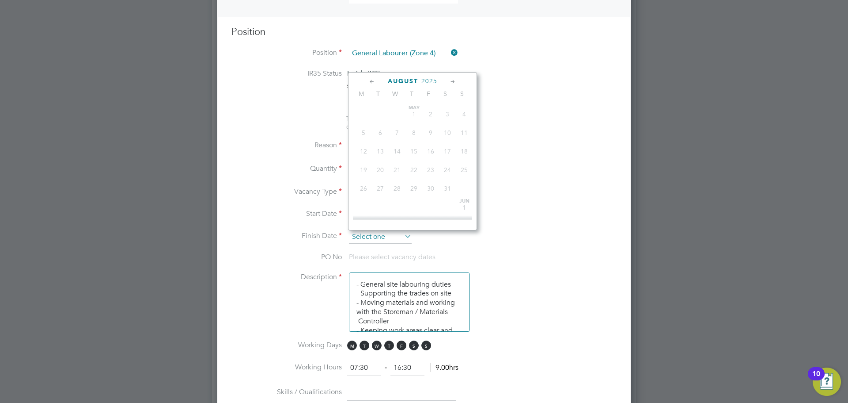
click at [398, 231] on input at bounding box center [380, 236] width 63 height 13
click at [432, 151] on span "29" at bounding box center [430, 142] width 17 height 17
type input "29 Aug 2025"
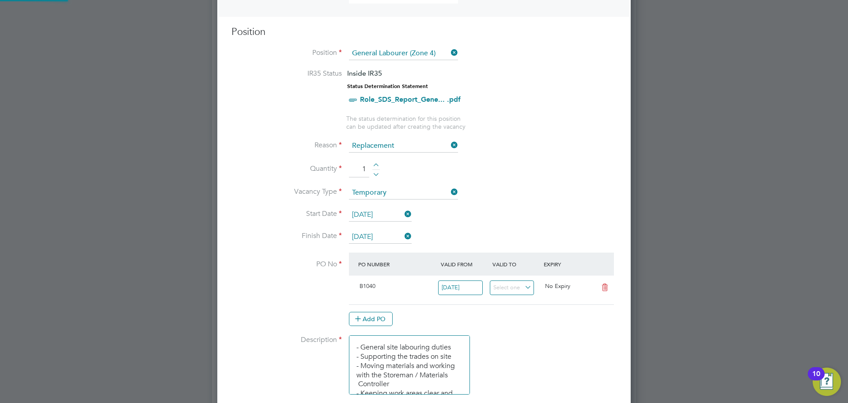
scroll to position [15, 83]
click at [522, 182] on li "Quantity 1" at bounding box center [424, 173] width 385 height 25
click at [509, 179] on li "Quantity 1" at bounding box center [424, 173] width 385 height 25
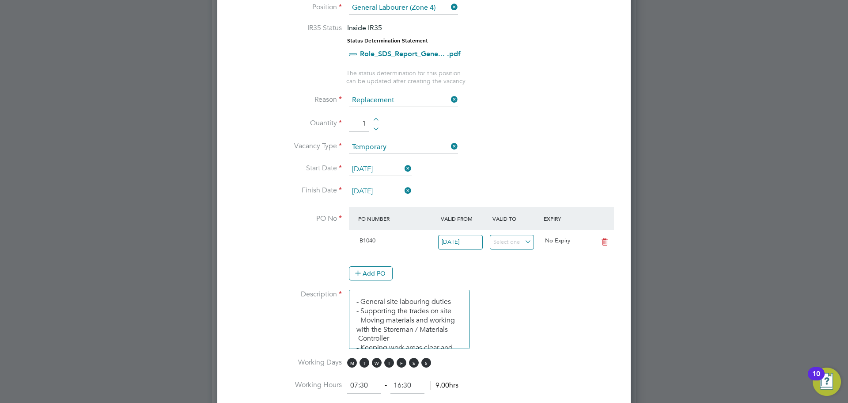
scroll to position [442, 0]
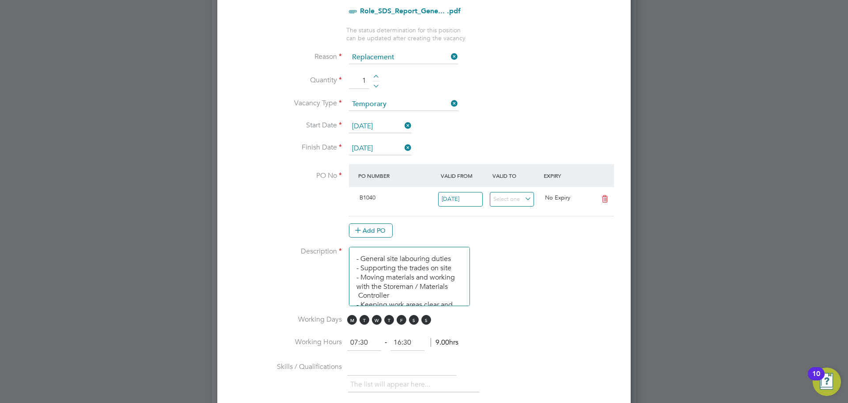
click at [605, 202] on icon at bounding box center [605, 198] width 11 height 7
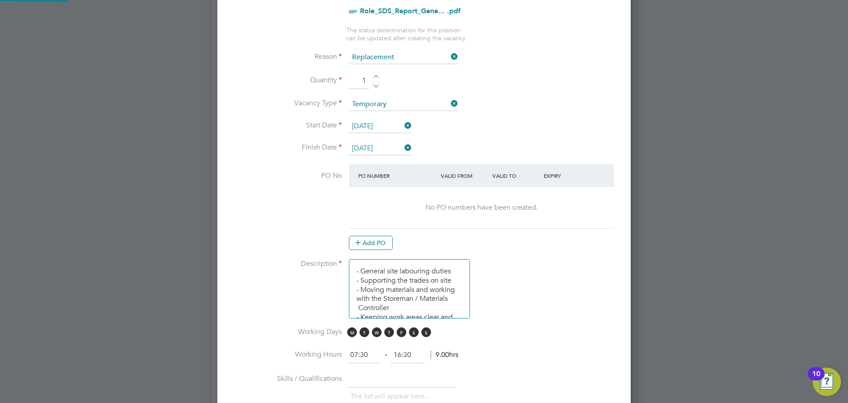
scroll to position [1350, 414]
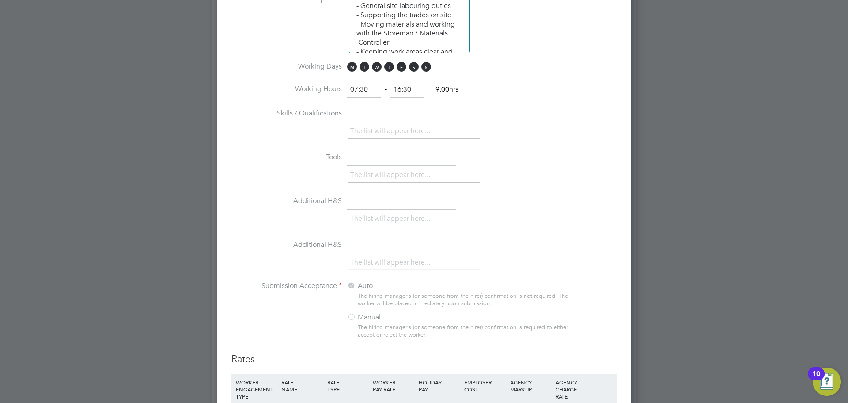
click at [356, 87] on input "07:30" at bounding box center [364, 90] width 34 height 16
type input "08:30"
click at [475, 118] on li "Skills / Qualifications The list will appear here..." at bounding box center [424, 128] width 385 height 44
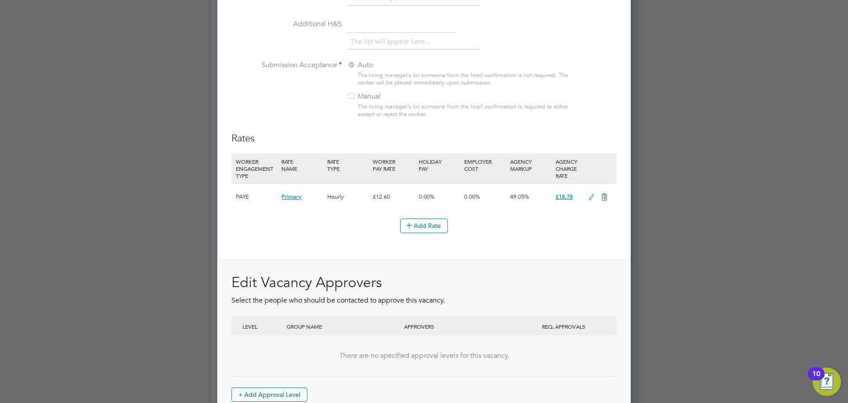
scroll to position [980, 0]
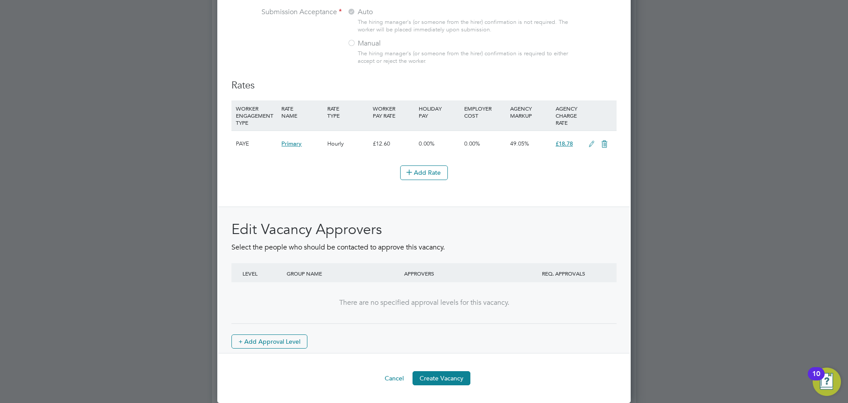
drag, startPoint x: 447, startPoint y: 232, endPoint x: 474, endPoint y: 237, distance: 27.6
click at [447, 232] on h2 "Edit Vacancy Approvers" at bounding box center [424, 229] width 385 height 19
click at [448, 376] on button "Create Vacancy" at bounding box center [442, 378] width 58 height 14
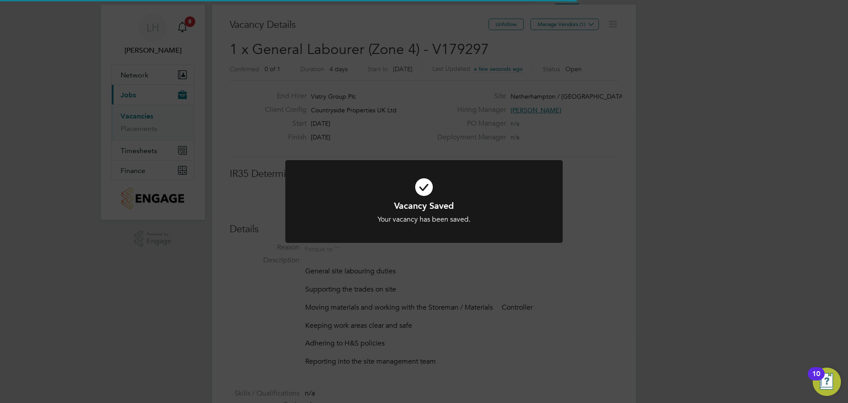
scroll to position [14, 175]
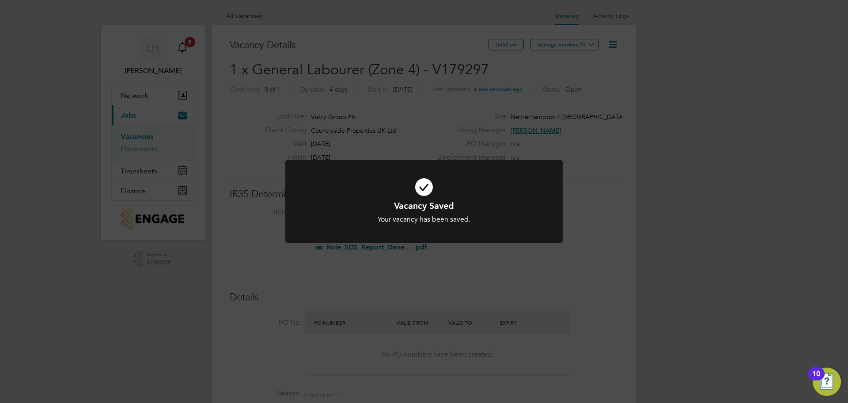
click at [577, 45] on div "Vacancy Saved Your vacancy has been saved. Cancel Okay" at bounding box center [424, 201] width 848 height 403
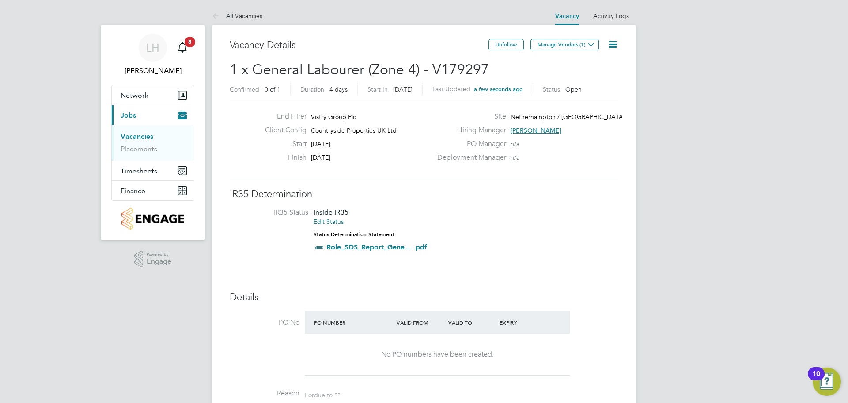
click at [577, 43] on button "Manage Vendors (1)" at bounding box center [565, 44] width 68 height 11
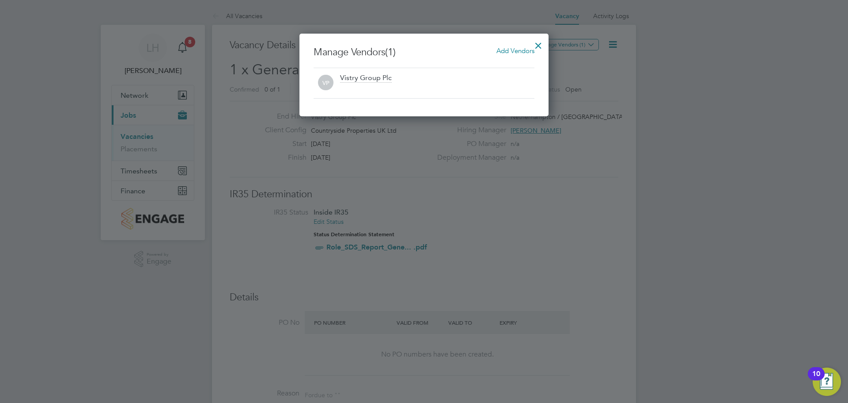
click at [521, 54] on span "Add Vendors" at bounding box center [516, 50] width 38 height 8
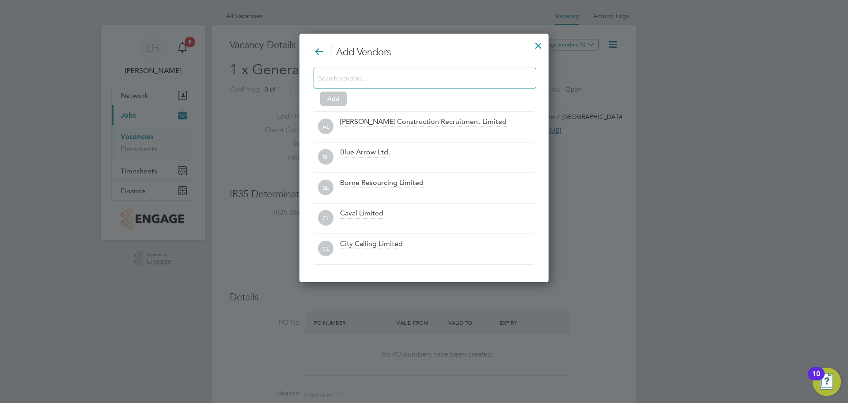
click at [395, 76] on input at bounding box center [418, 77] width 199 height 11
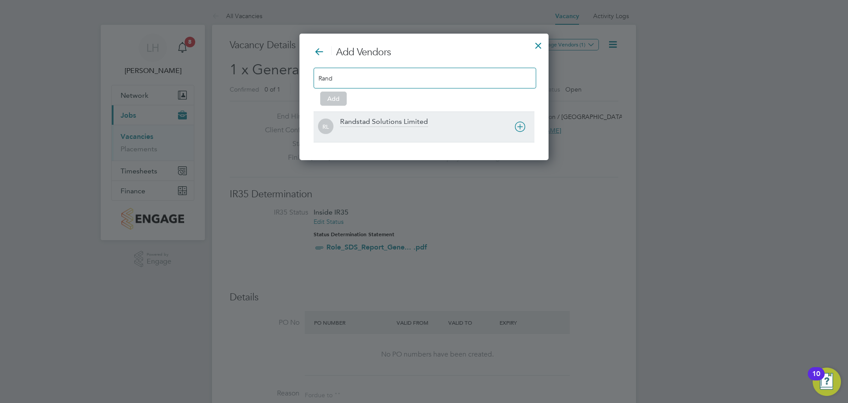
type input "Rand"
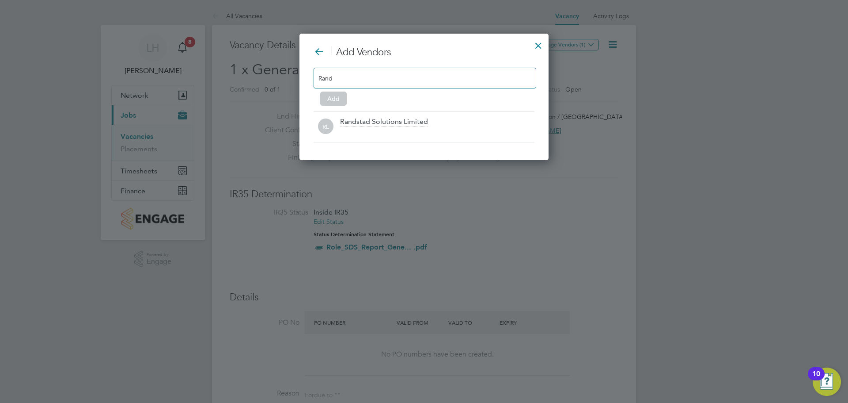
click at [424, 127] on div "Randstad Solutions Limited" at bounding box center [437, 126] width 194 height 19
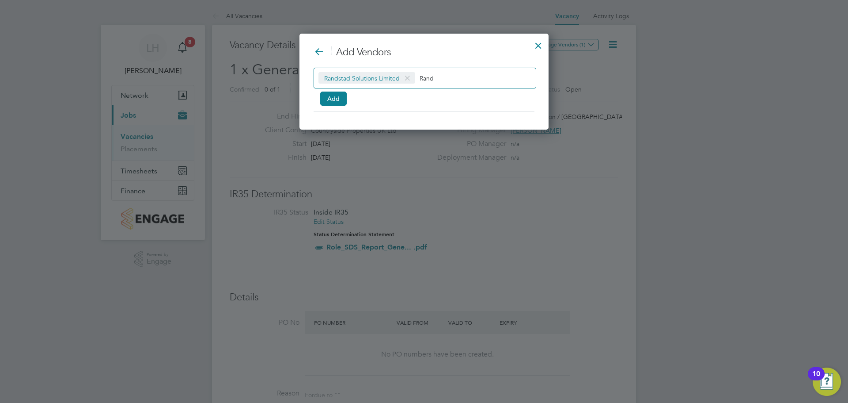
click at [338, 90] on div "Randstad Solutions Limited Rand Add" at bounding box center [424, 85] width 221 height 35
click at [340, 94] on button "Add" at bounding box center [333, 98] width 27 height 14
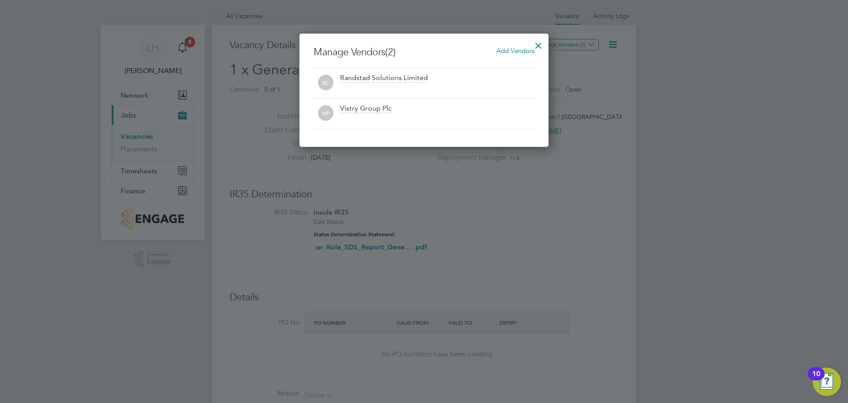
click at [537, 42] on div at bounding box center [539, 43] width 16 height 16
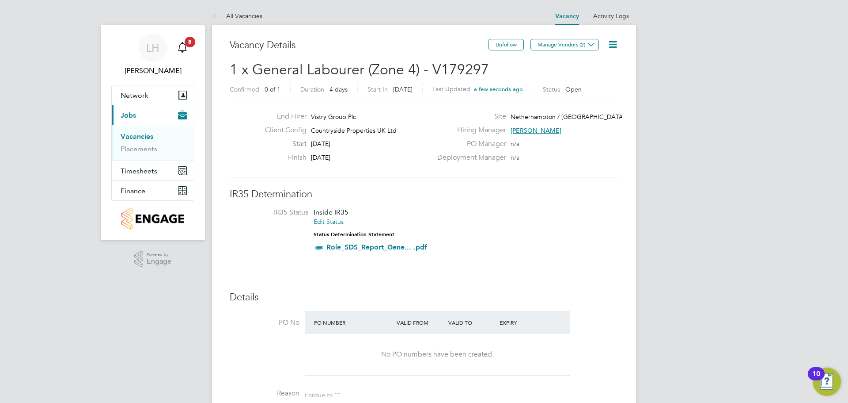
click at [600, 194] on h3 "IR35 Determination" at bounding box center [424, 194] width 389 height 13
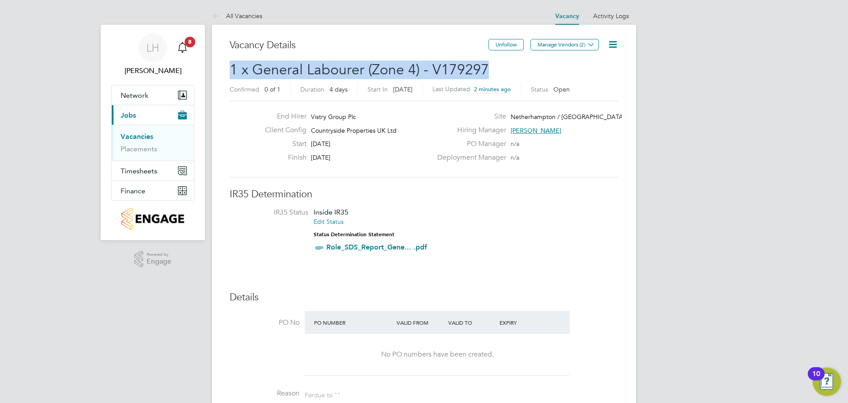
drag, startPoint x: 492, startPoint y: 68, endPoint x: 232, endPoint y: 65, distance: 259.8
click at [232, 65] on h2 "1 x General Labourer (Zone 4) - V179297 Confirmed 0 of 1 Duration 4 days Start …" at bounding box center [424, 79] width 389 height 37
click at [507, 64] on h2 "1 x General Labourer (Zone 4) - V179297 Confirmed 0 of 1 Duration 4 days Start …" at bounding box center [424, 79] width 389 height 37
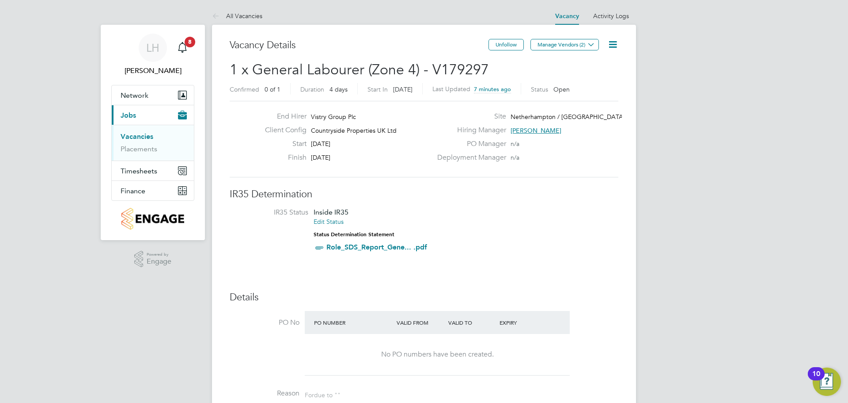
click at [610, 44] on icon at bounding box center [613, 44] width 11 height 11
click at [585, 62] on li "Edit Vacancy e" at bounding box center [591, 65] width 51 height 12
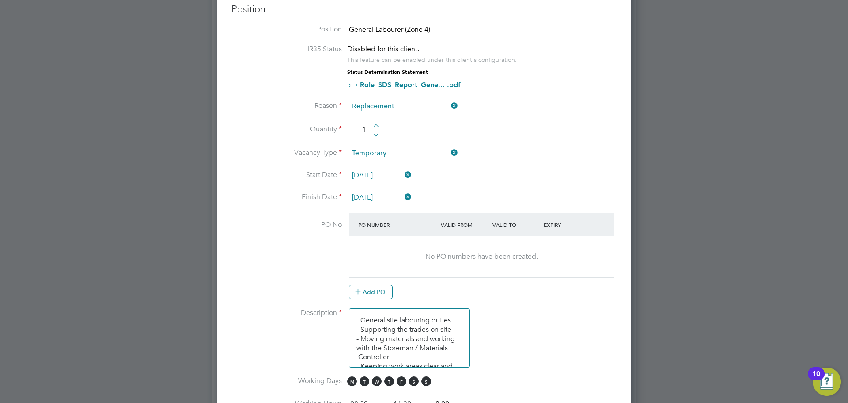
scroll to position [486, 0]
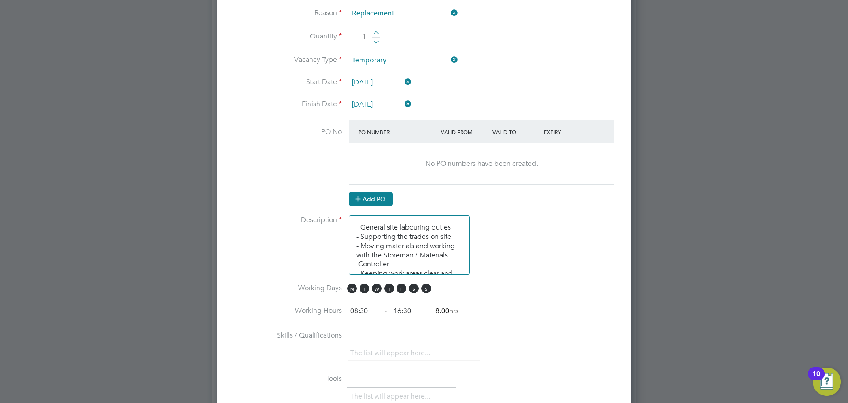
click at [375, 199] on button "Add PO" at bounding box center [371, 199] width 44 height 14
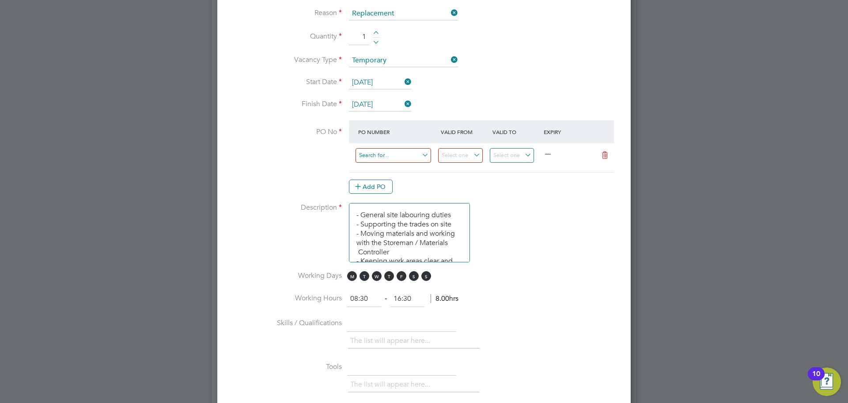
click at [390, 158] on input at bounding box center [394, 155] width 76 height 15
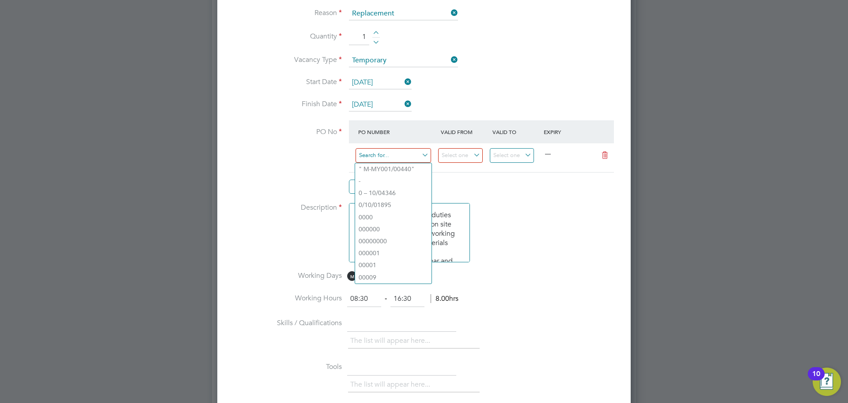
paste input "M-B1040/00405"
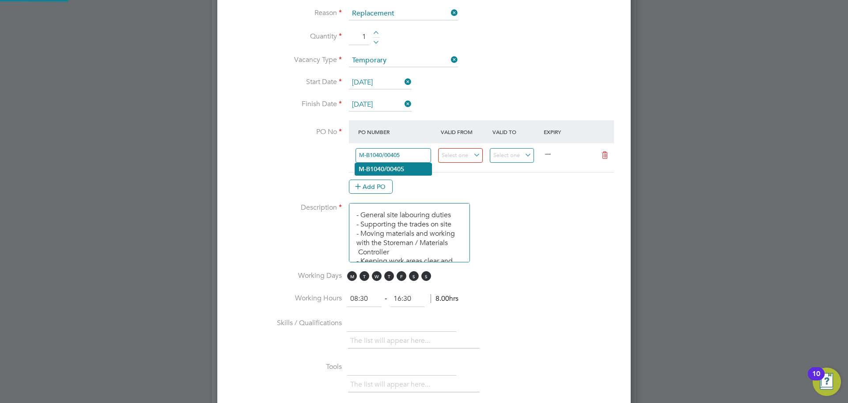
type input "M-B1040/00405"
click at [402, 167] on b "M-B1040/00405" at bounding box center [382, 169] width 46 height 8
type input "01 Jul 2025"
type input "20 Nov 2025"
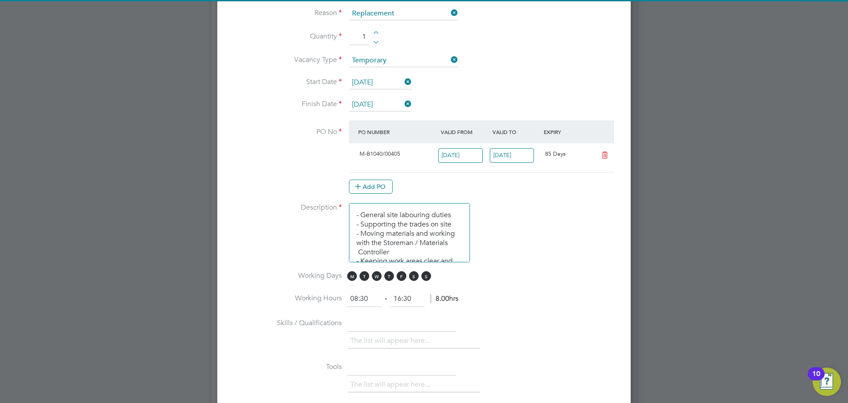
scroll to position [15, 83]
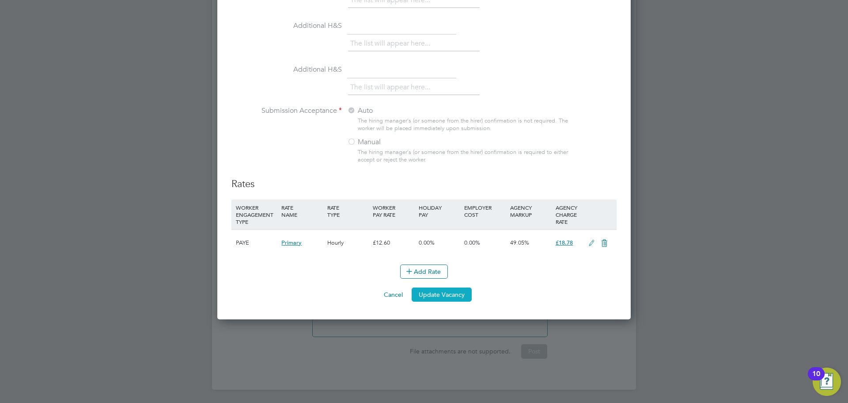
click at [447, 296] on button "Update Vacancy" at bounding box center [442, 294] width 60 height 14
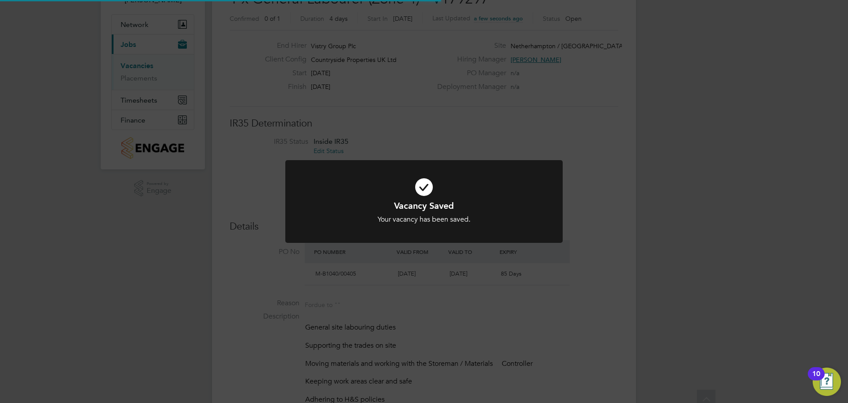
scroll to position [0, 0]
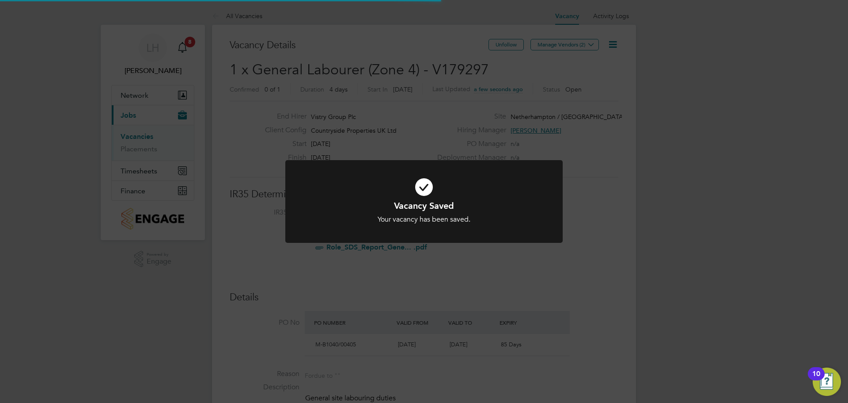
click at [709, 206] on div "Vacancy Saved Your vacancy has been saved. Cancel Okay" at bounding box center [424, 201] width 848 height 403
